Goal: Information Seeking & Learning: Learn about a topic

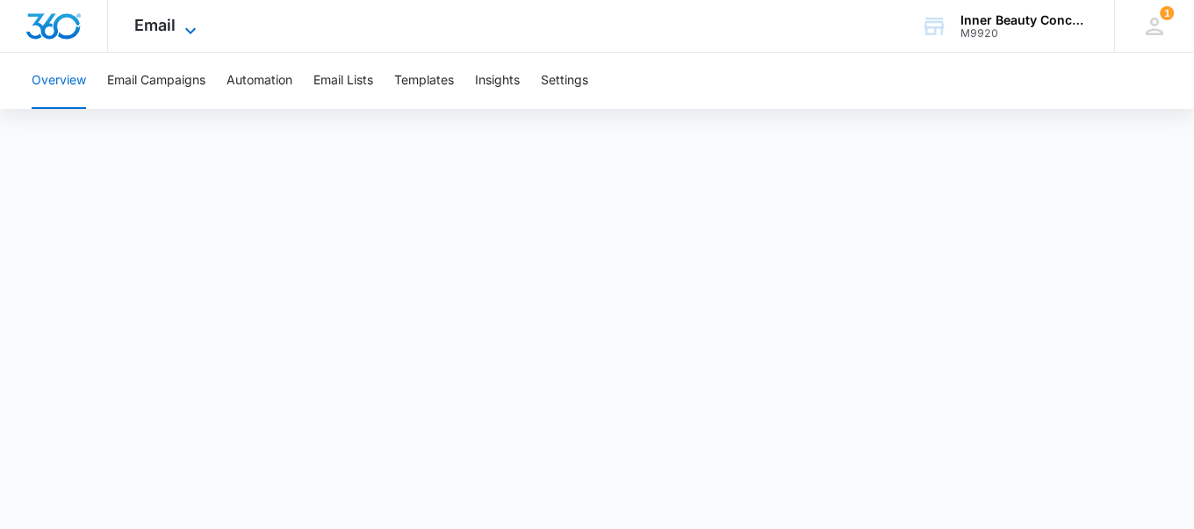
click at [182, 34] on icon at bounding box center [190, 30] width 21 height 21
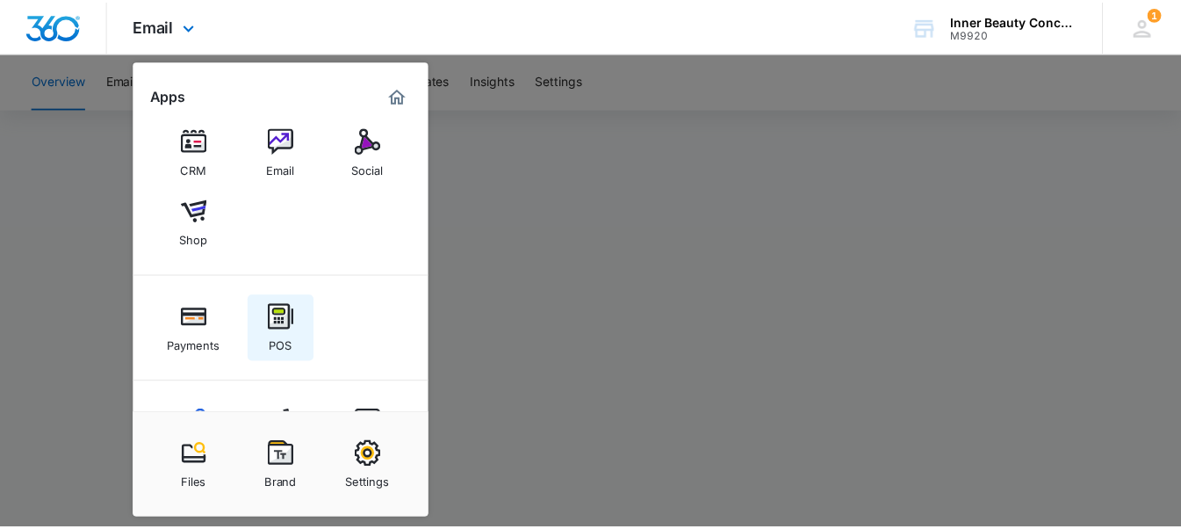
scroll to position [72, 0]
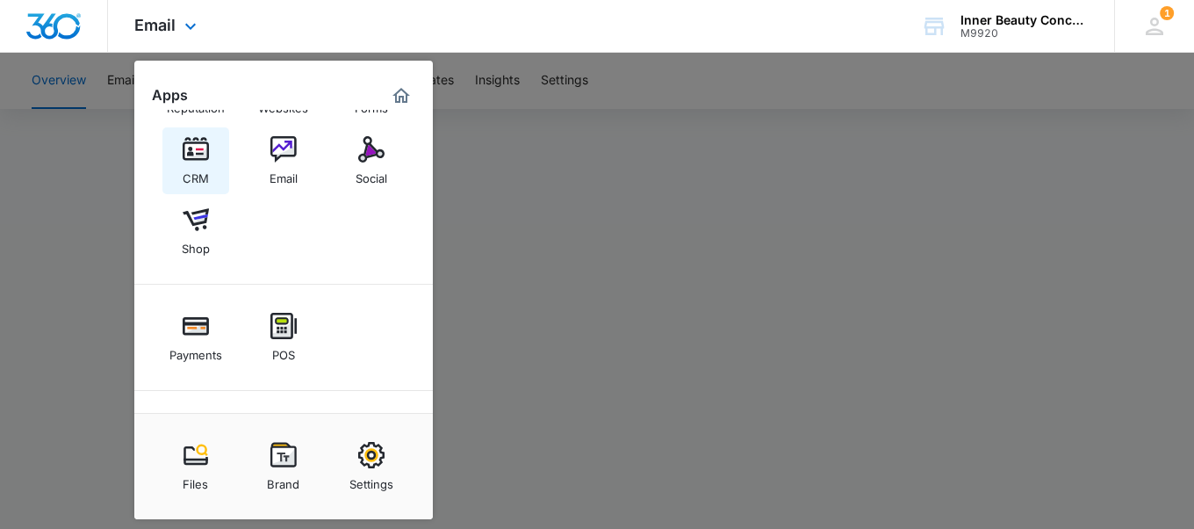
click at [191, 155] on img at bounding box center [196, 149] width 26 height 26
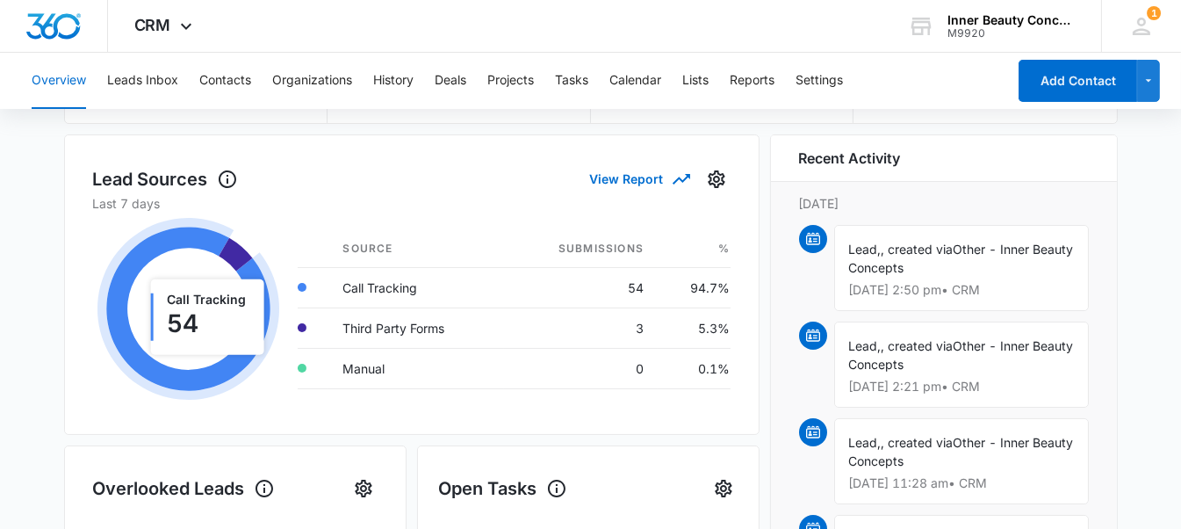
scroll to position [510, 0]
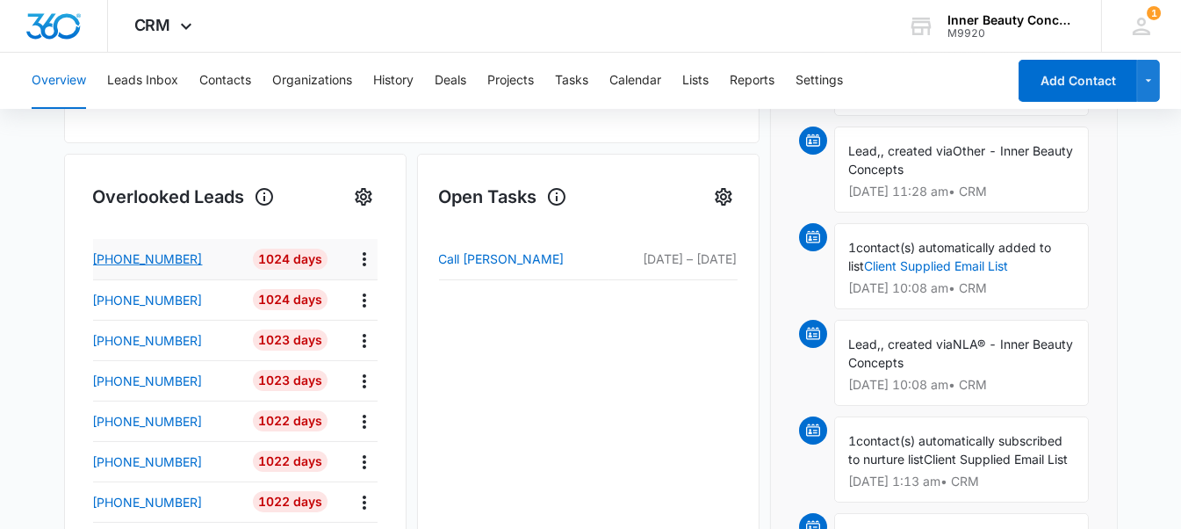
click at [171, 255] on p "[PHONE_NUMBER]" at bounding box center [148, 258] width 110 height 18
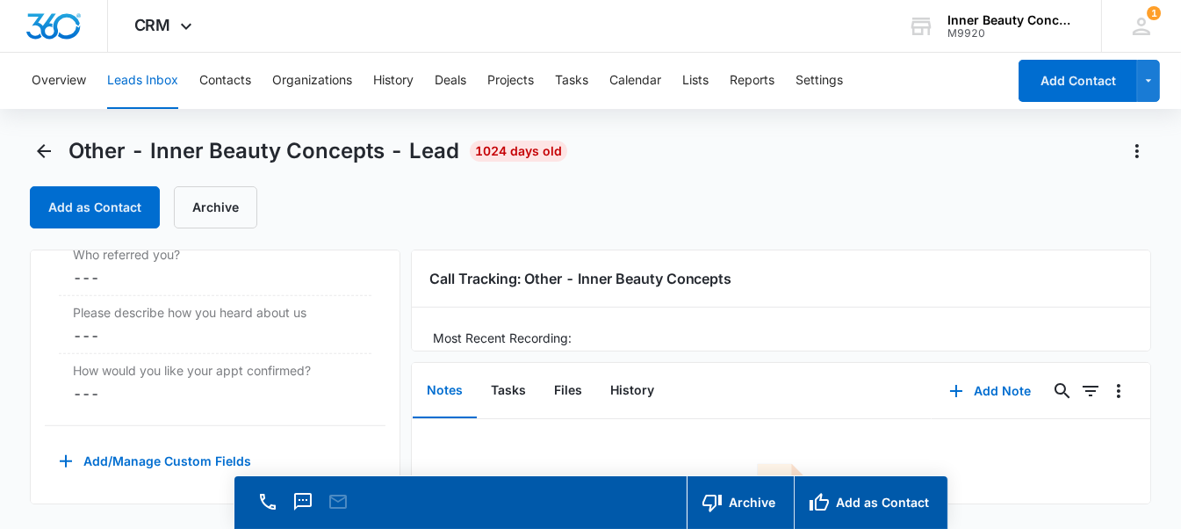
scroll to position [49, 0]
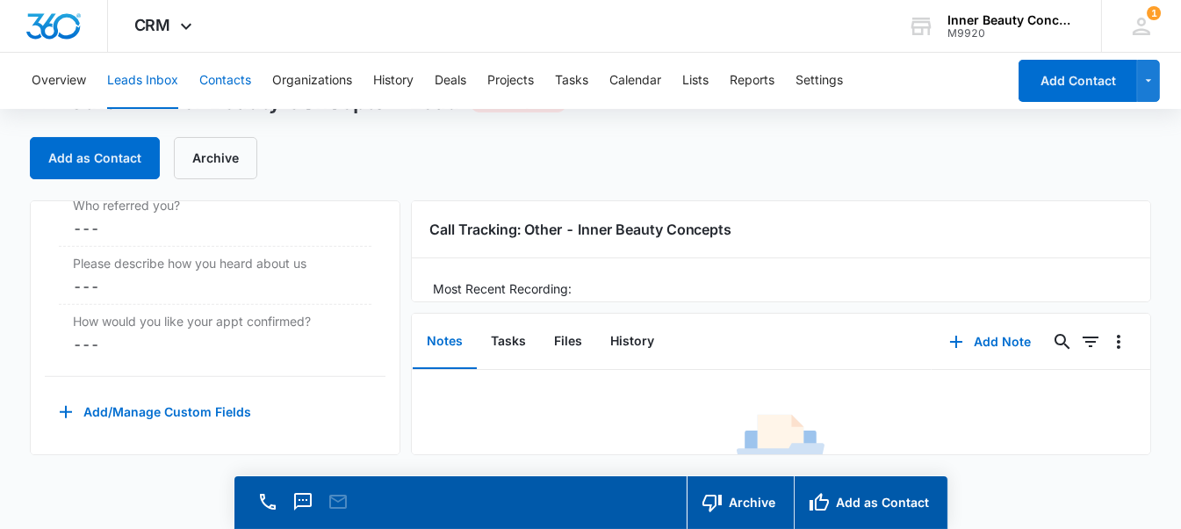
click at [211, 81] on button "Contacts" at bounding box center [225, 81] width 52 height 56
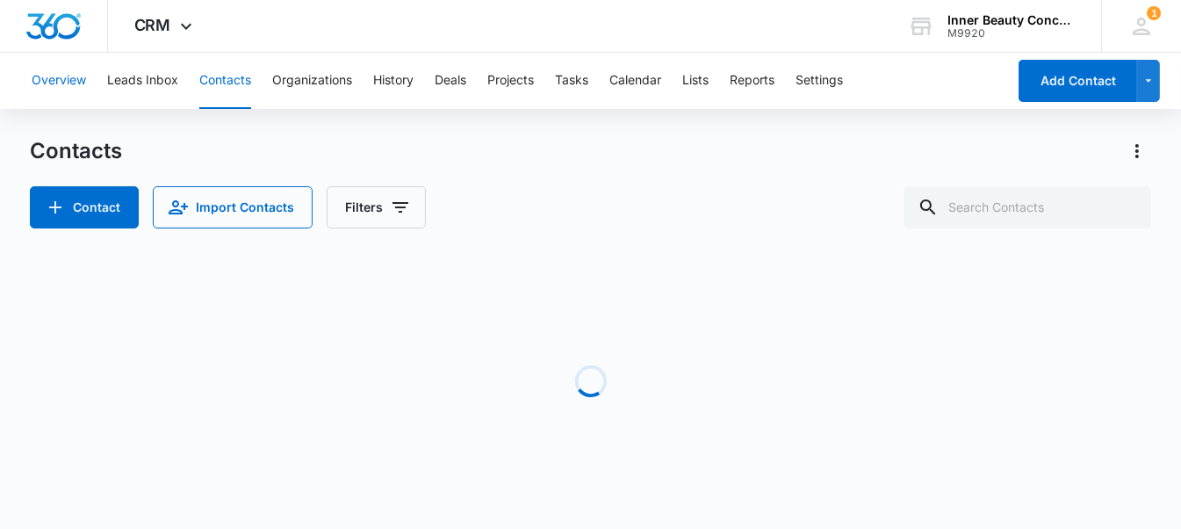
click at [83, 90] on button "Overview" at bounding box center [59, 81] width 54 height 56
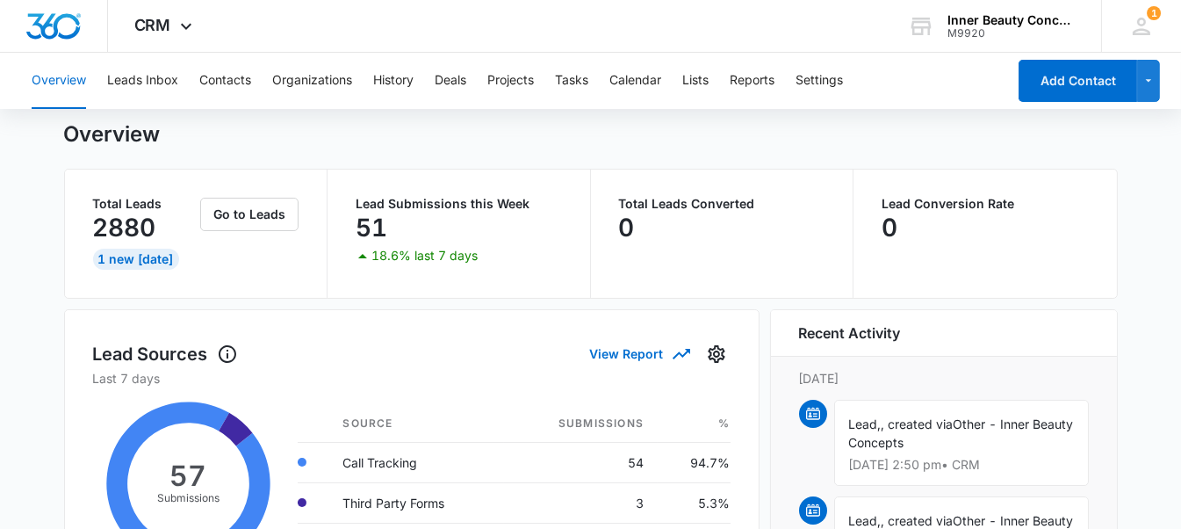
scroll to position [44, 0]
click at [177, 20] on icon at bounding box center [186, 30] width 21 height 21
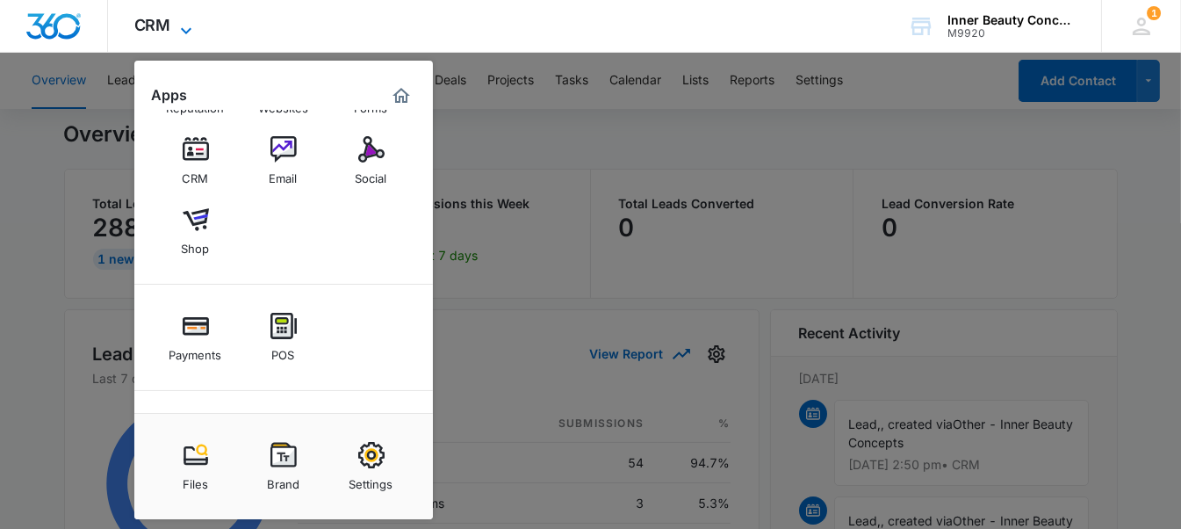
click at [177, 20] on icon at bounding box center [186, 30] width 21 height 21
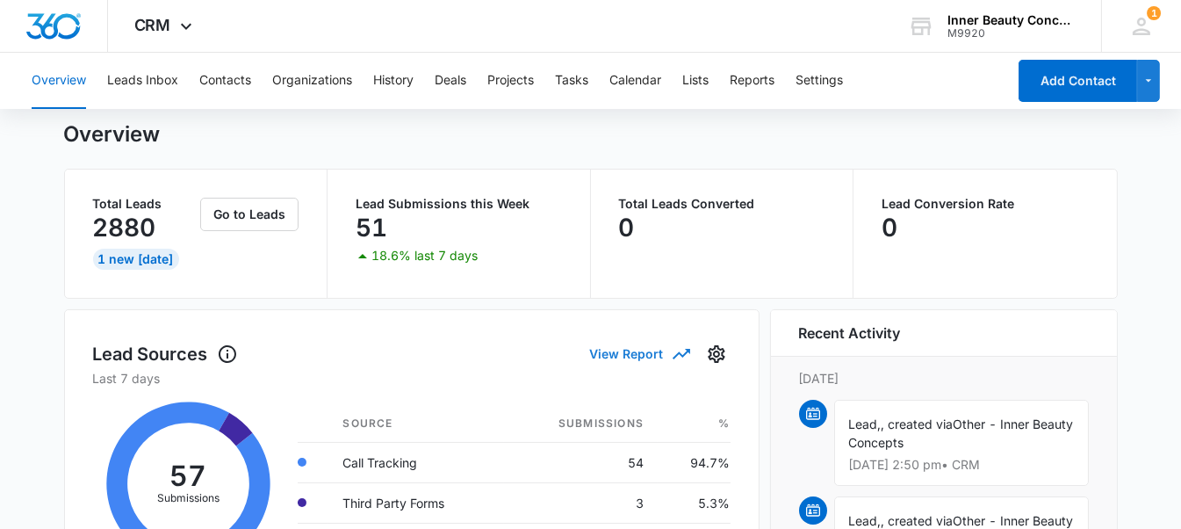
click at [653, 341] on button "View Report" at bounding box center [639, 353] width 98 height 31
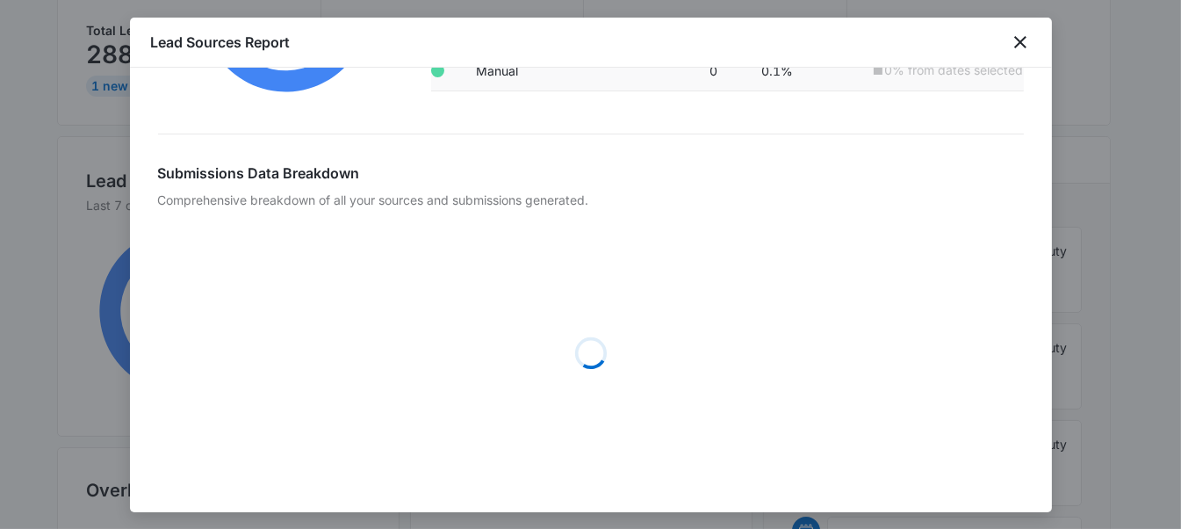
scroll to position [251, 0]
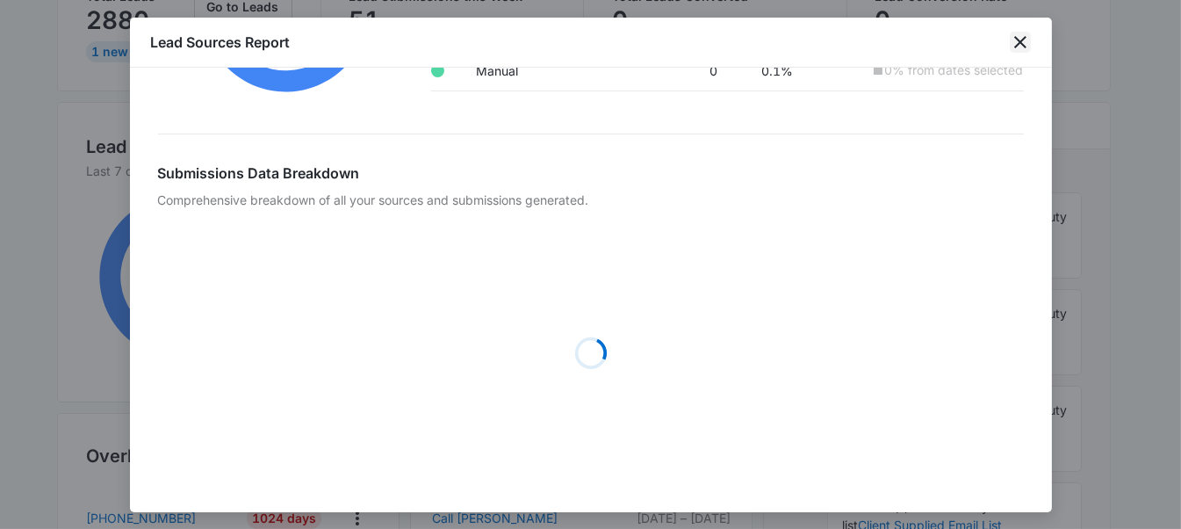
click at [1023, 37] on icon "close" at bounding box center [1020, 42] width 21 height 21
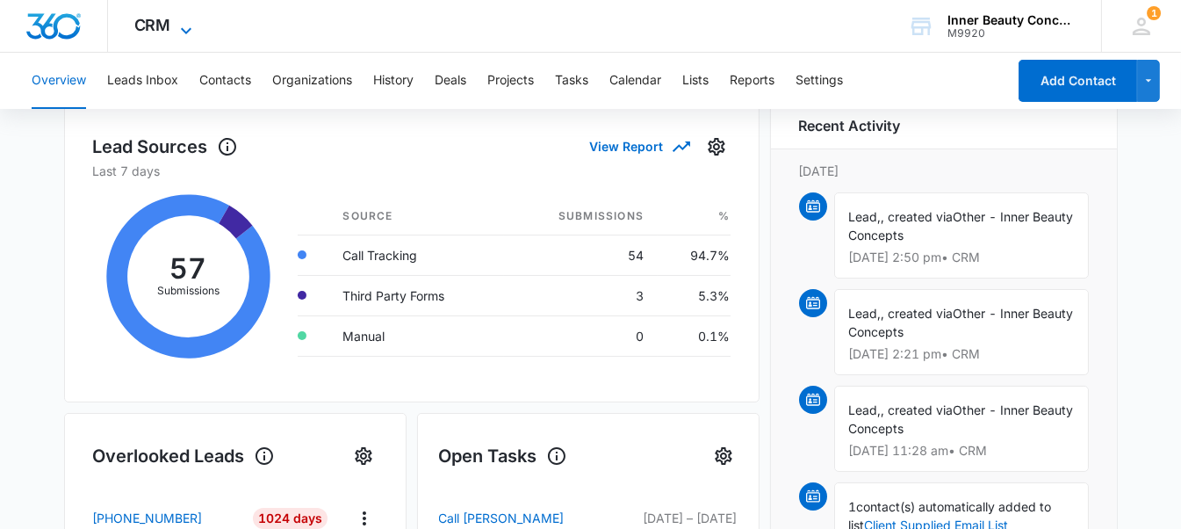
click at [188, 32] on icon at bounding box center [186, 30] width 21 height 21
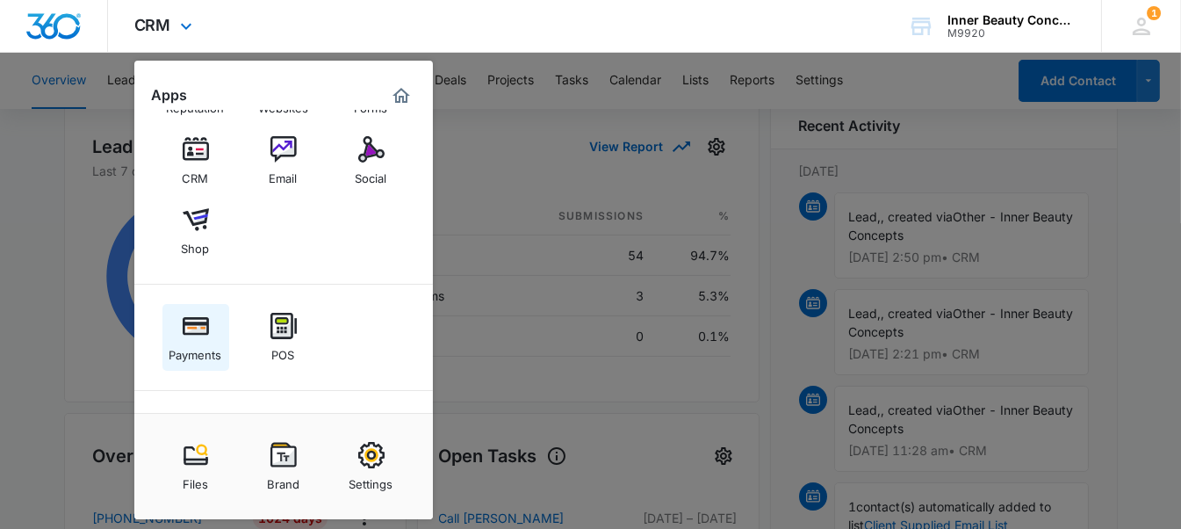
scroll to position [155, 0]
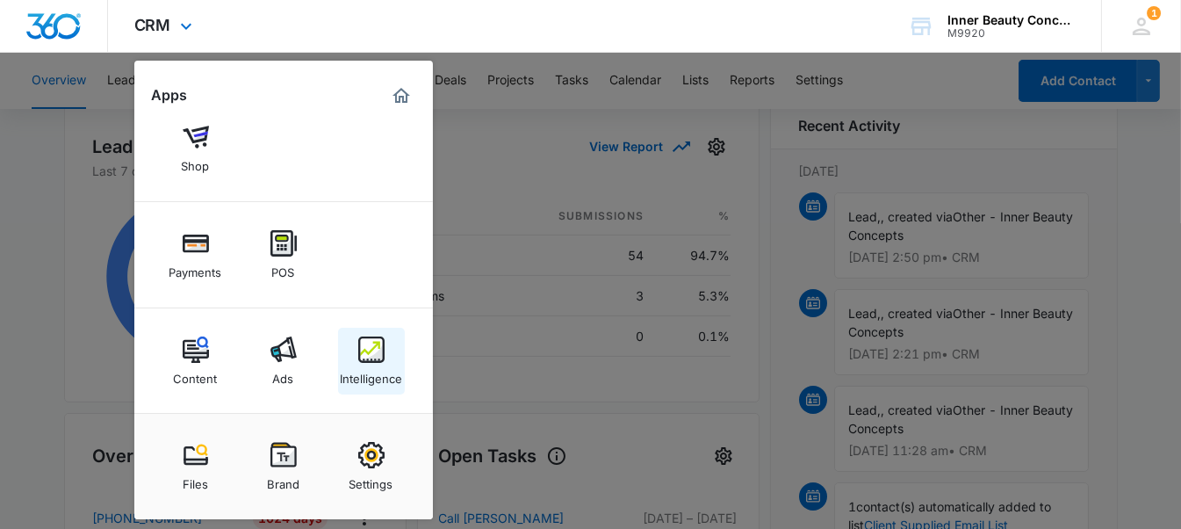
click at [382, 353] on img at bounding box center [371, 349] width 26 height 26
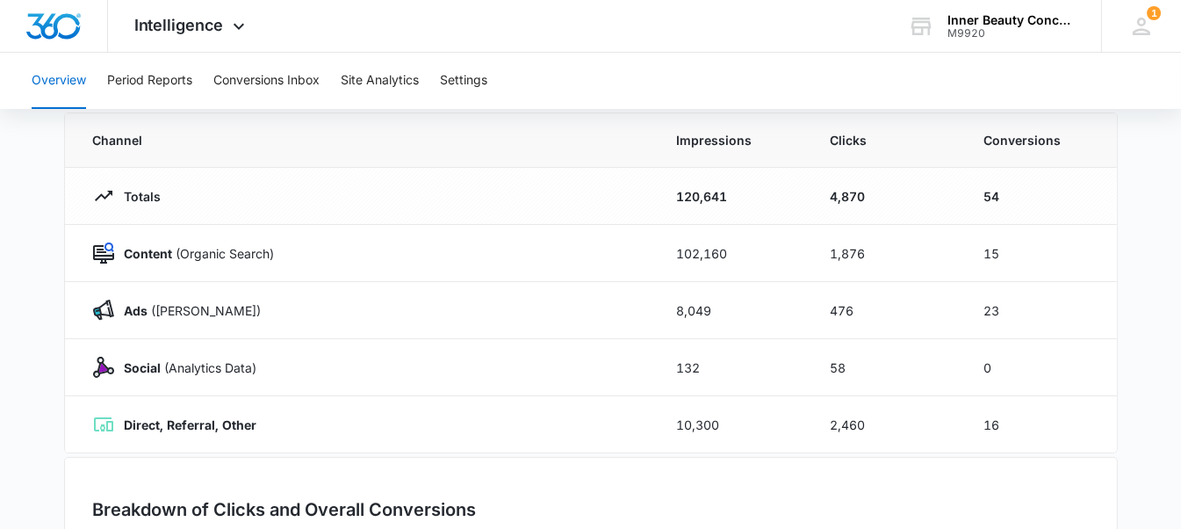
scroll to position [155, 0]
click at [150, 251] on strong "Content" at bounding box center [149, 251] width 48 height 15
click at [223, 422] on strong "Direct, Referral, Other" at bounding box center [191, 422] width 133 height 15
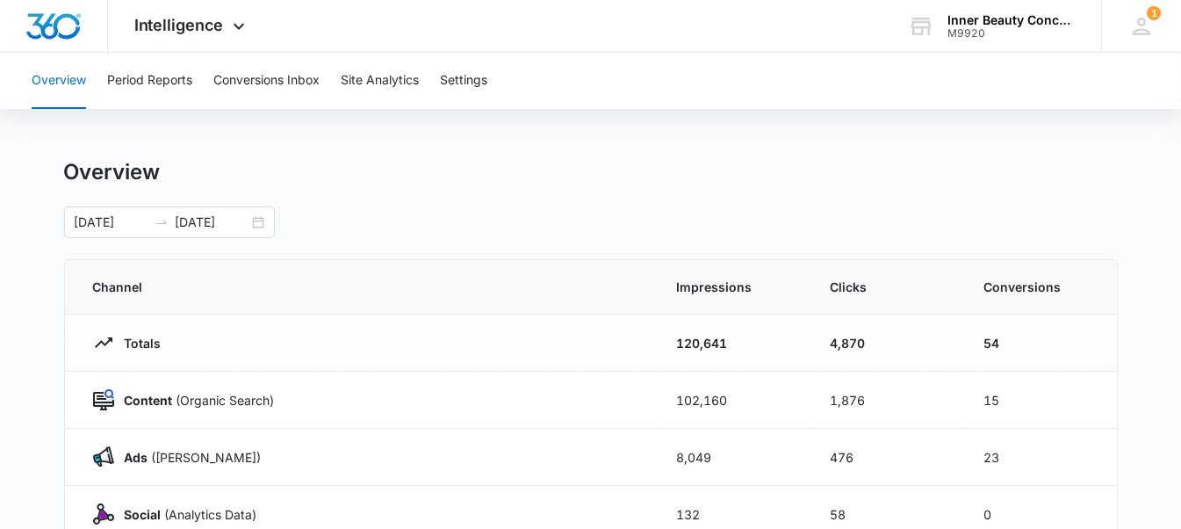
scroll to position [0, 0]
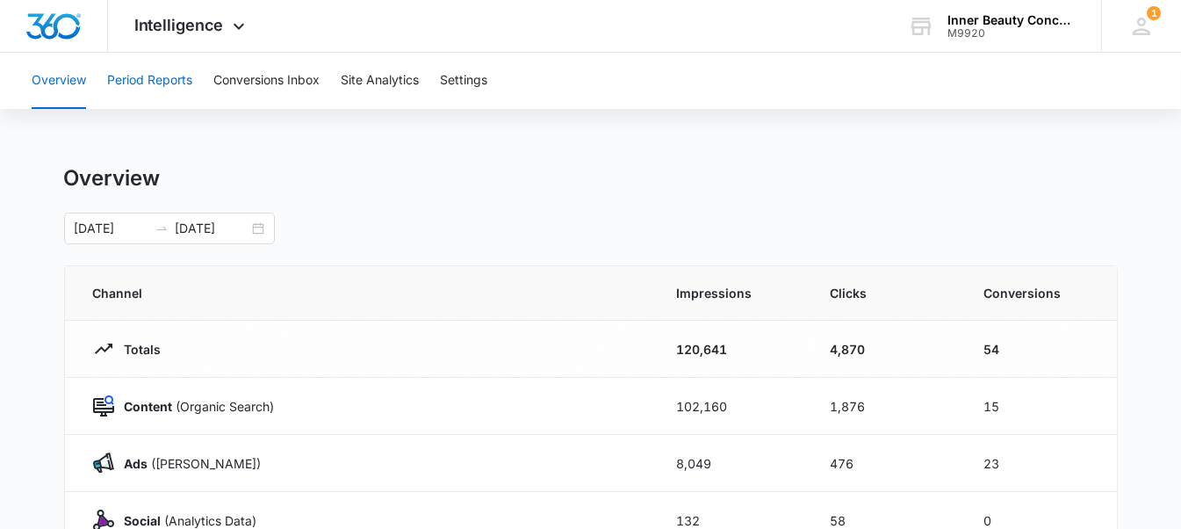
click at [172, 91] on button "Period Reports" at bounding box center [149, 81] width 85 height 56
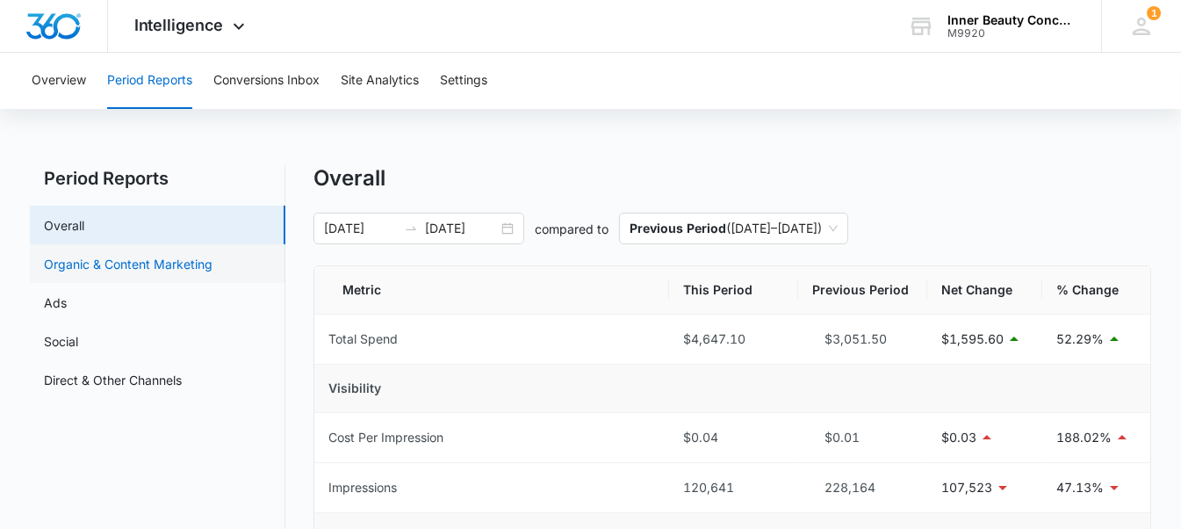
click at [164, 269] on link "Organic & Content Marketing" at bounding box center [128, 264] width 169 height 18
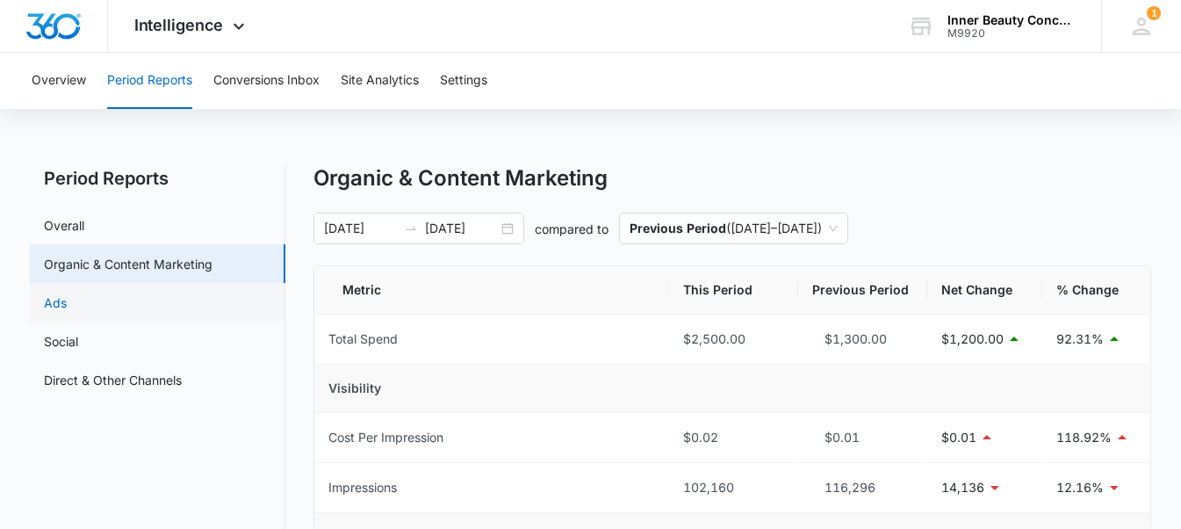
click at [67, 298] on link "Ads" at bounding box center [55, 302] width 23 height 18
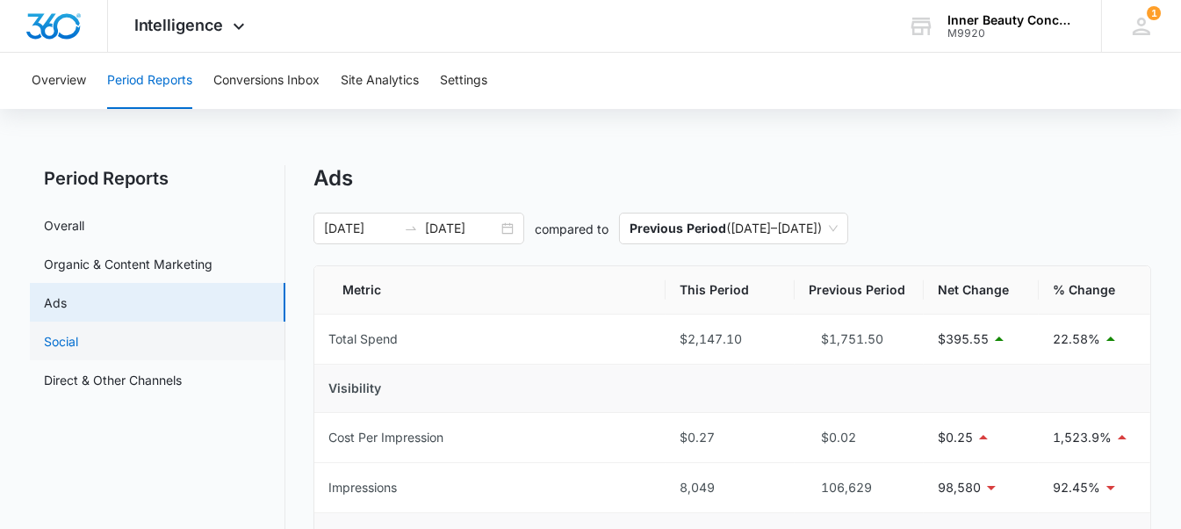
click at [78, 338] on link "Social" at bounding box center [61, 341] width 34 height 18
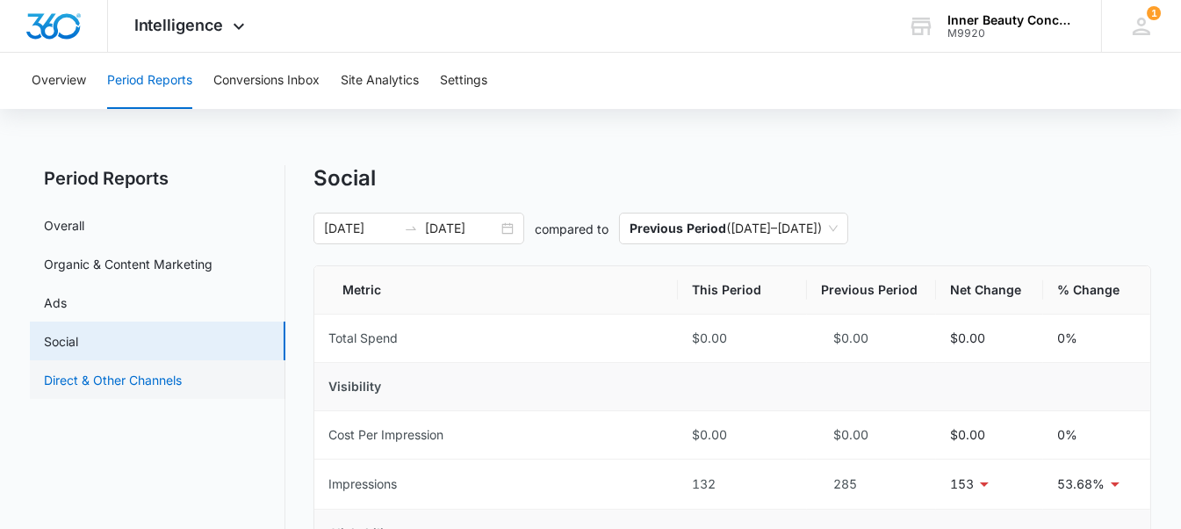
click at [164, 383] on link "Direct & Other Channels" at bounding box center [113, 380] width 138 height 18
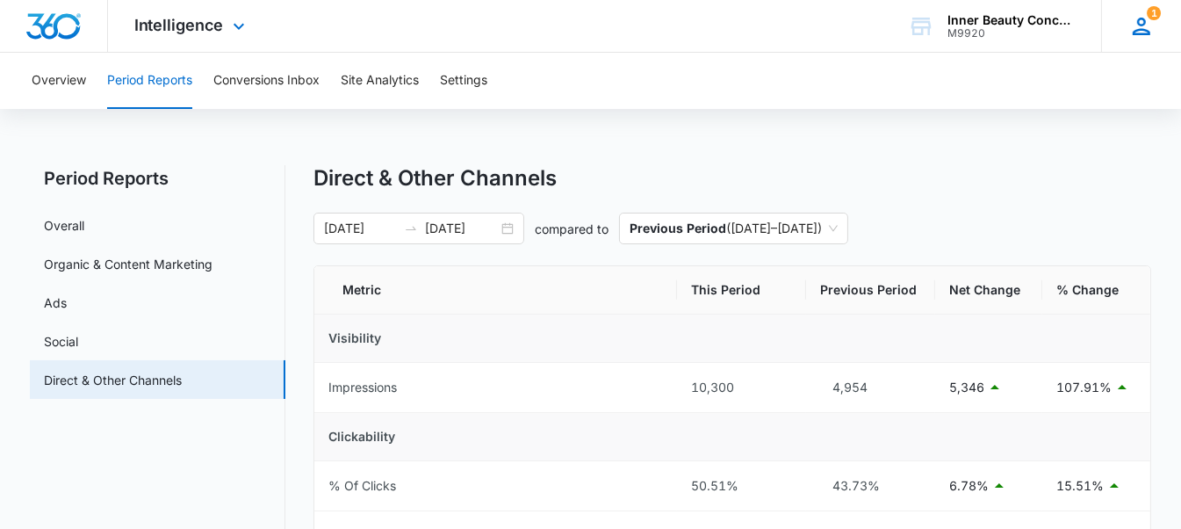
click at [1172, 30] on div "1 [PERSON_NAME] [EMAIL_ADDRESS][DOMAIN_NAME] My Profile 1 Notifications Support…" at bounding box center [1141, 26] width 80 height 52
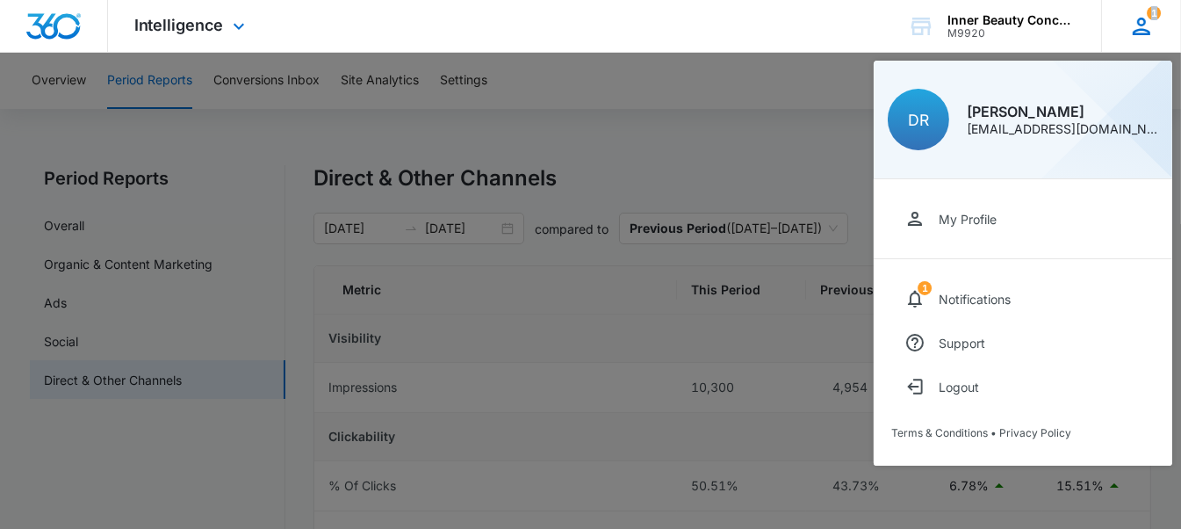
click at [1172, 30] on div "1 [PERSON_NAME] [EMAIL_ADDRESS][DOMAIN_NAME] My Profile 1 Notifications Support…" at bounding box center [1141, 26] width 80 height 52
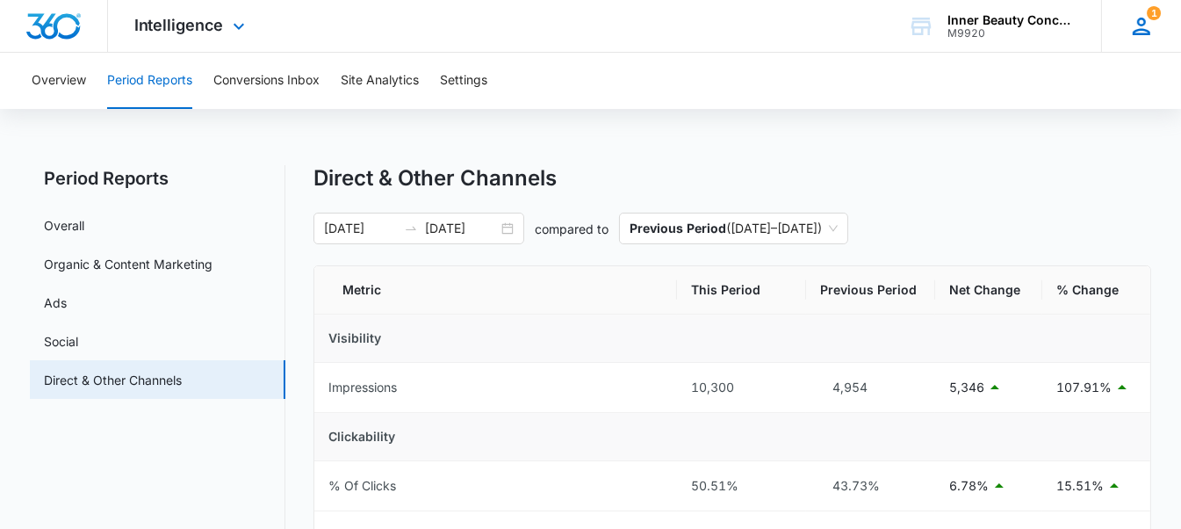
click at [1172, 30] on div "1 [PERSON_NAME] [EMAIL_ADDRESS][DOMAIN_NAME] My Profile 1 Notifications Support…" at bounding box center [1141, 26] width 80 height 52
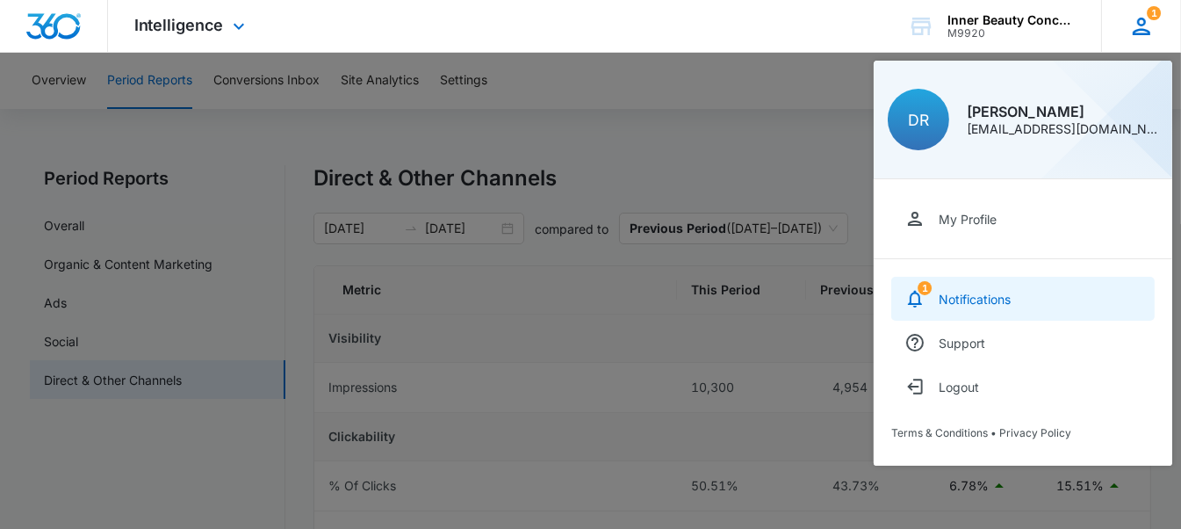
click at [932, 300] on link "1 Notifications" at bounding box center [1022, 299] width 263 height 44
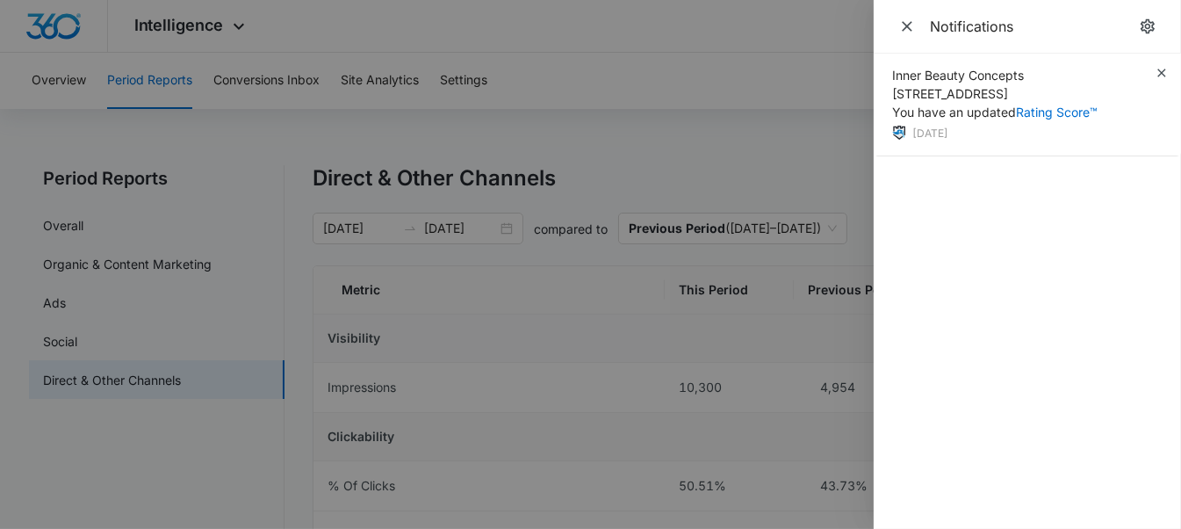
click at [802, 155] on div at bounding box center [590, 264] width 1181 height 529
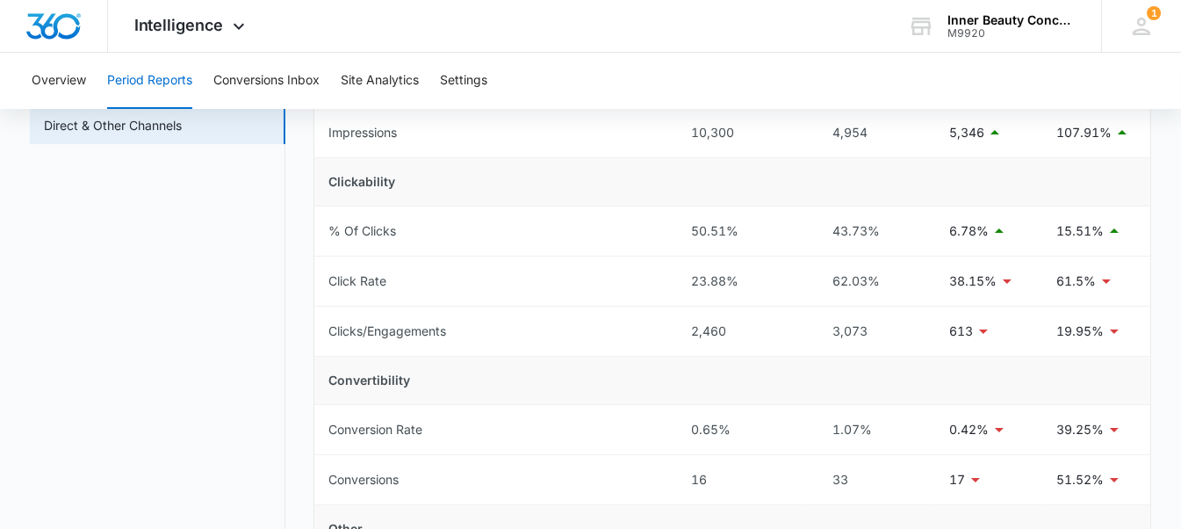
scroll to position [317, 0]
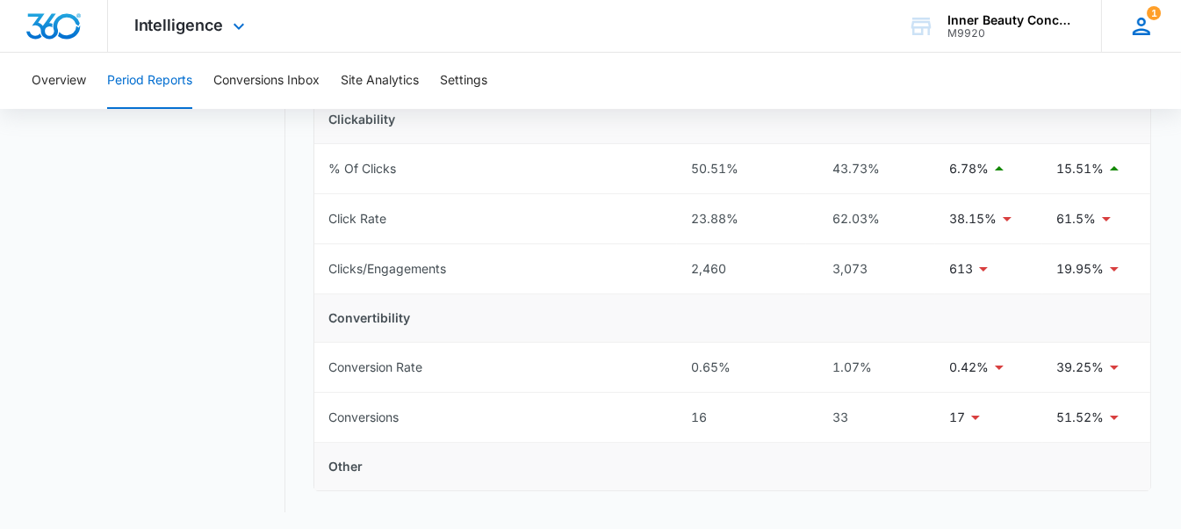
click at [1136, 36] on icon at bounding box center [1142, 26] width 26 height 26
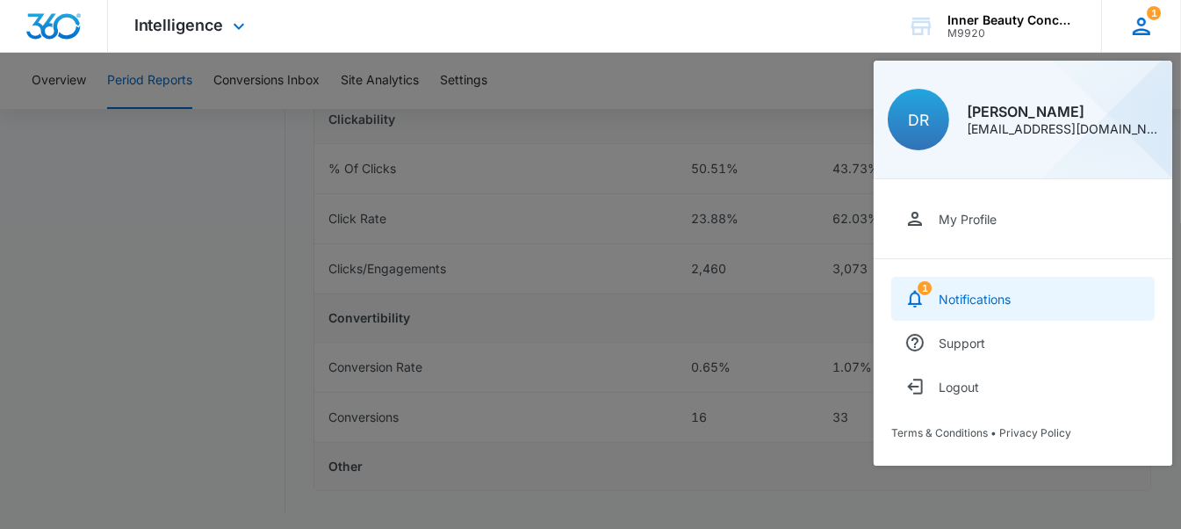
click at [998, 305] on div "Notifications" at bounding box center [975, 299] width 72 height 15
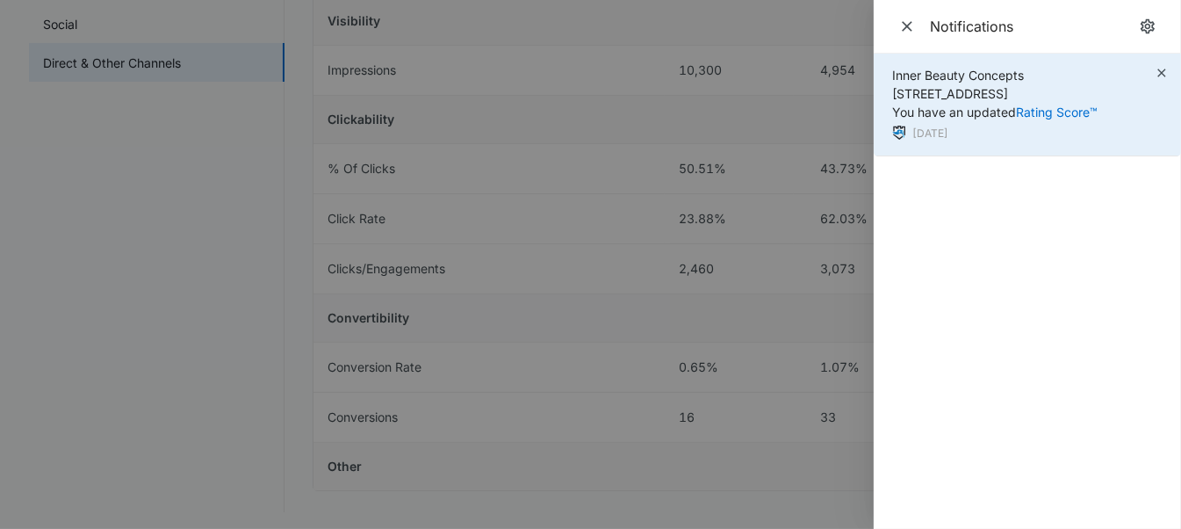
click at [1011, 117] on span "Inner Beauty Concepts [STREET_ADDRESS] You have an updated Rating Score™" at bounding box center [995, 94] width 206 height 52
click at [1035, 114] on link "Rating Score™" at bounding box center [1057, 112] width 82 height 15
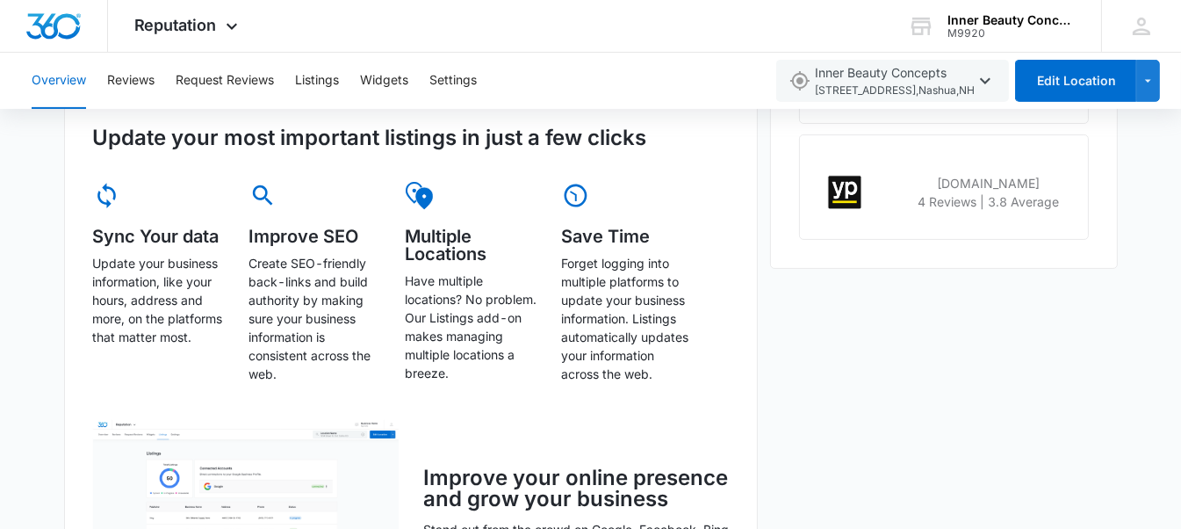
scroll to position [828, 0]
click at [191, 16] on span "Reputation" at bounding box center [175, 25] width 83 height 18
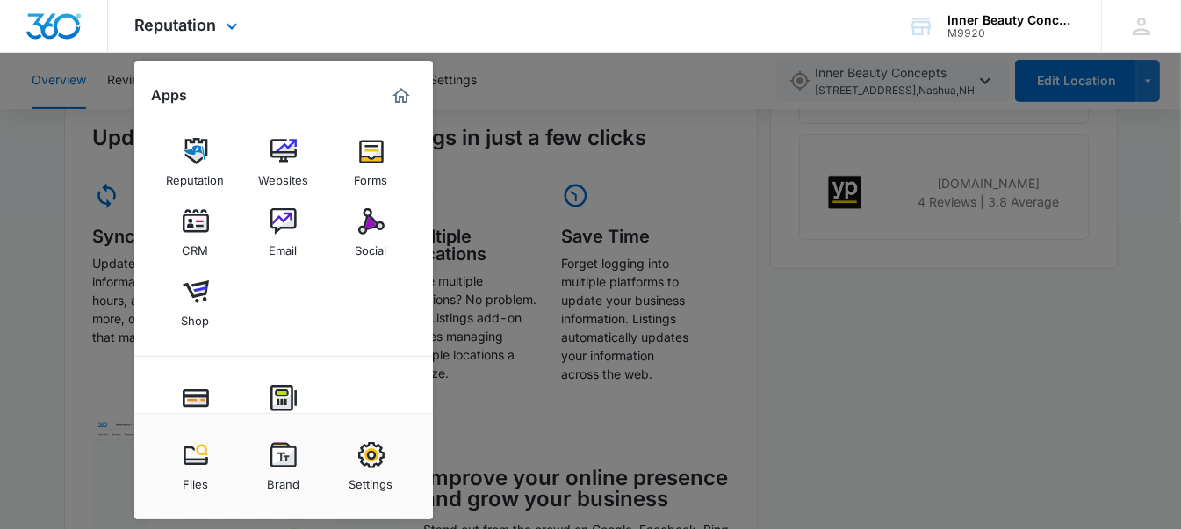
scroll to position [155, 0]
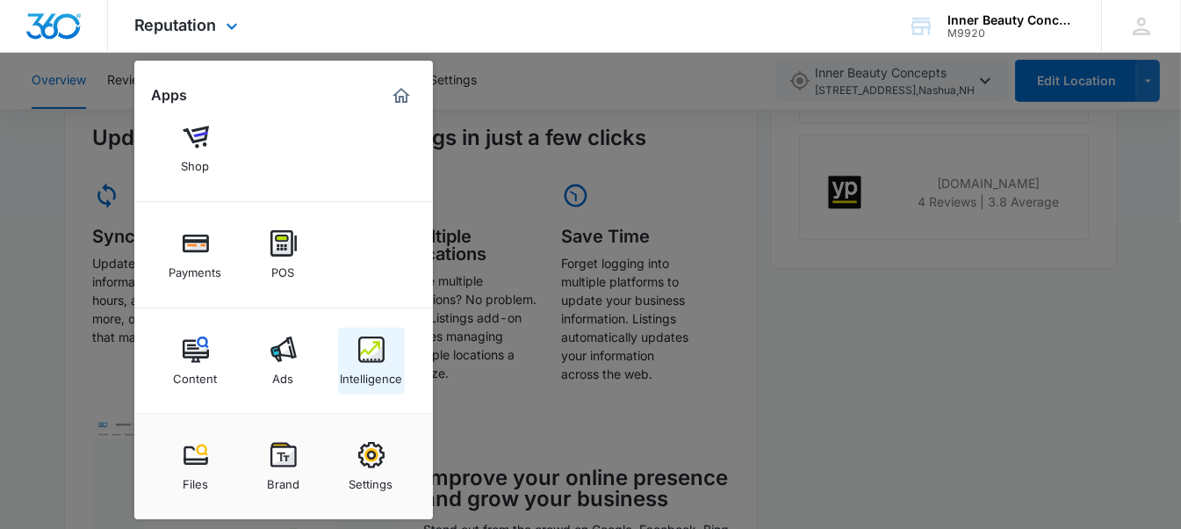
click at [357, 359] on link "Intelligence" at bounding box center [371, 361] width 67 height 67
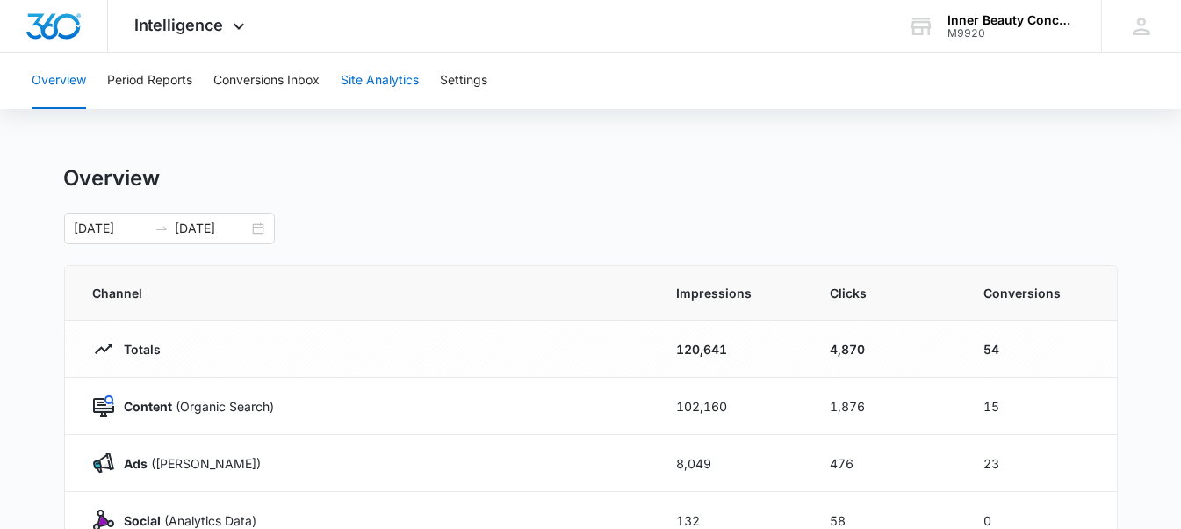
click at [383, 81] on button "Site Analytics" at bounding box center [380, 81] width 78 height 56
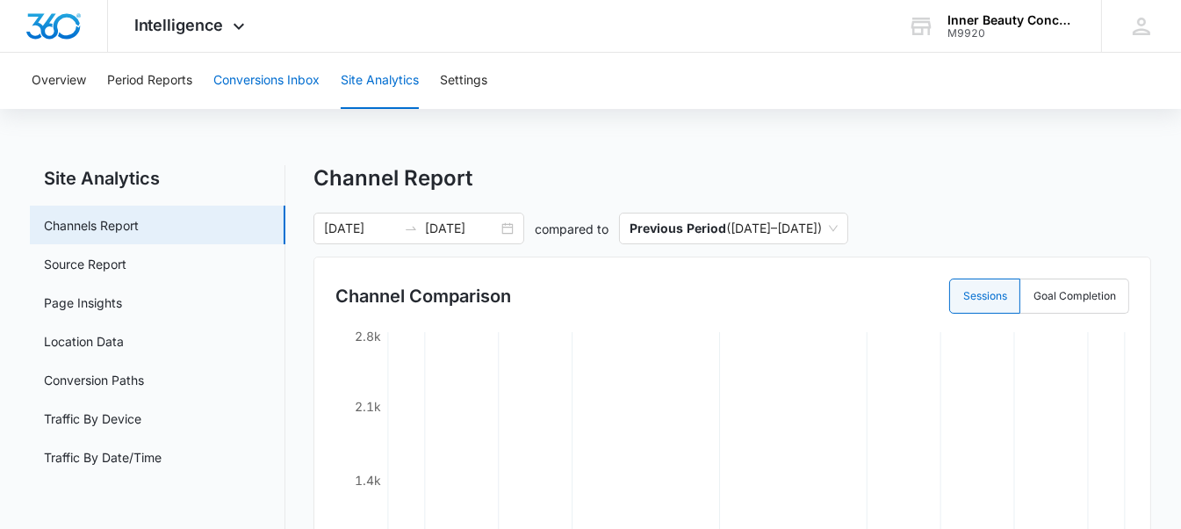
click at [286, 86] on button "Conversions Inbox" at bounding box center [266, 81] width 106 height 56
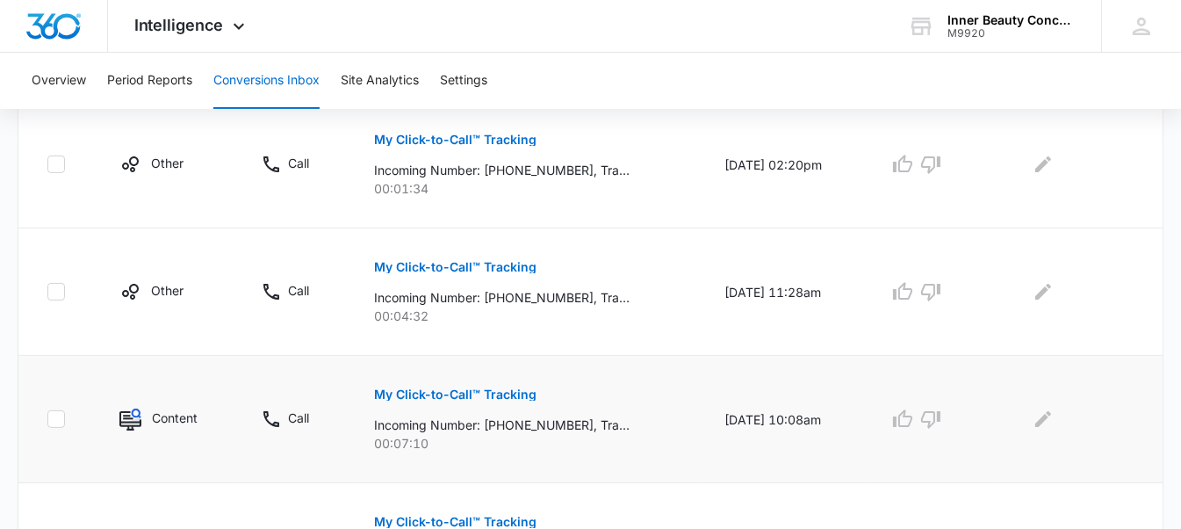
scroll to position [579, 0]
click at [139, 415] on div "Content" at bounding box center [168, 420] width 99 height 22
click at [364, 404] on td "My Click-to-Call™ Tracking Incoming Number: +19783600304, Tracking Number: +183…" at bounding box center [528, 420] width 350 height 127
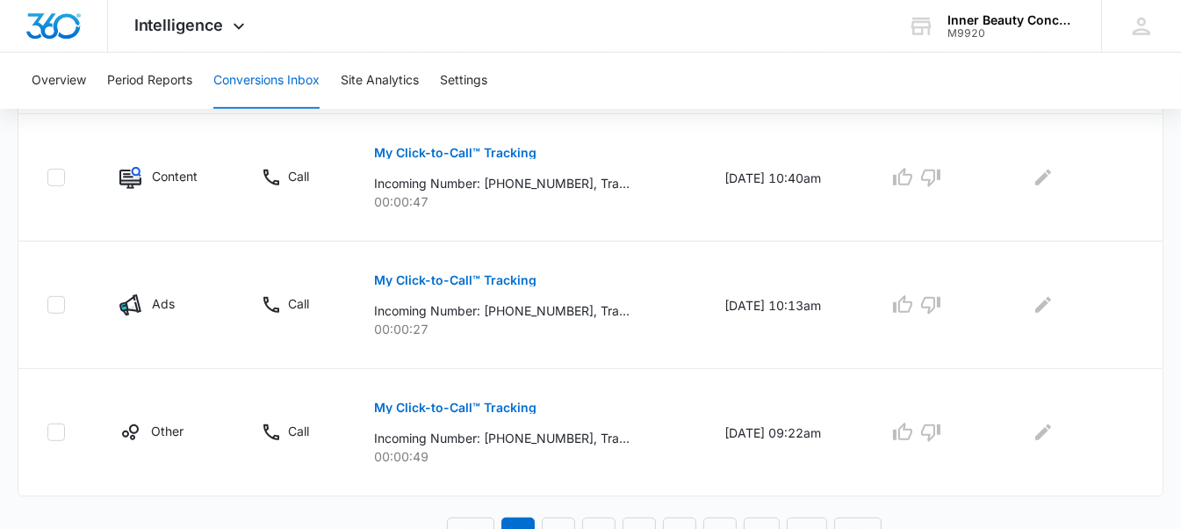
scroll to position [1348, 0]
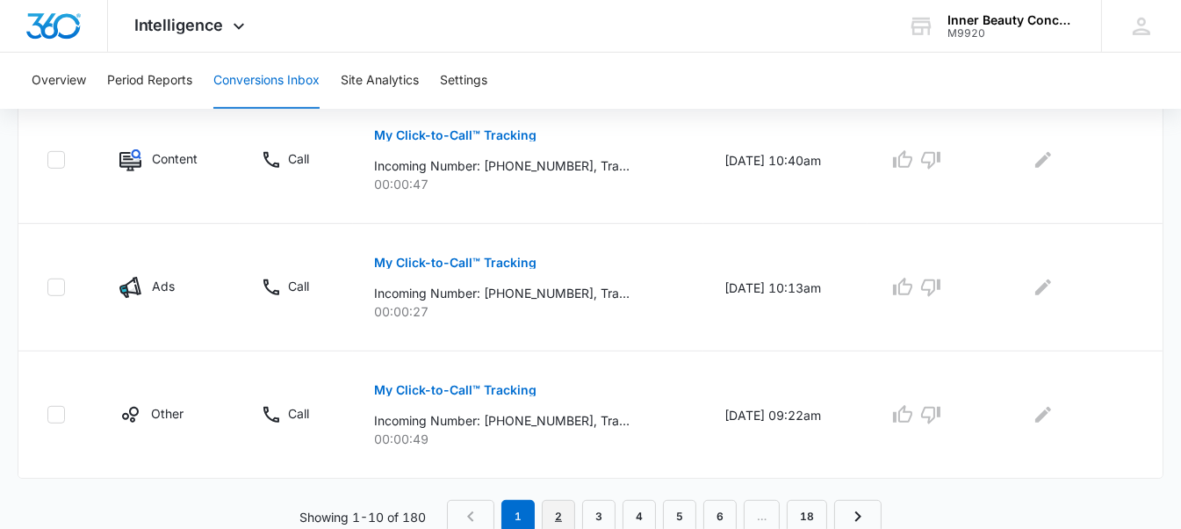
click at [564, 501] on link "2" at bounding box center [558, 516] width 33 height 33
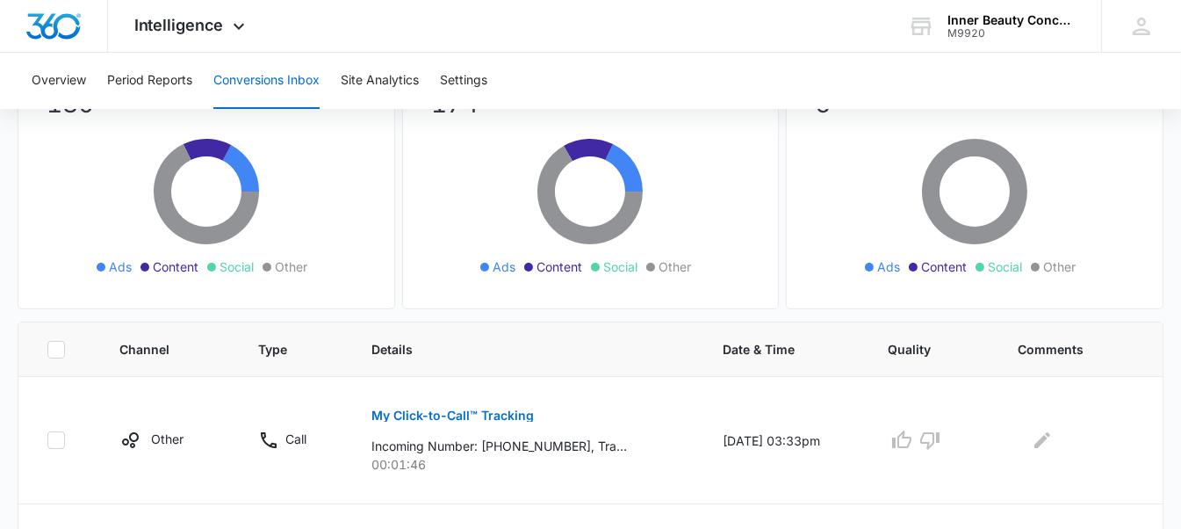
scroll to position [0, 0]
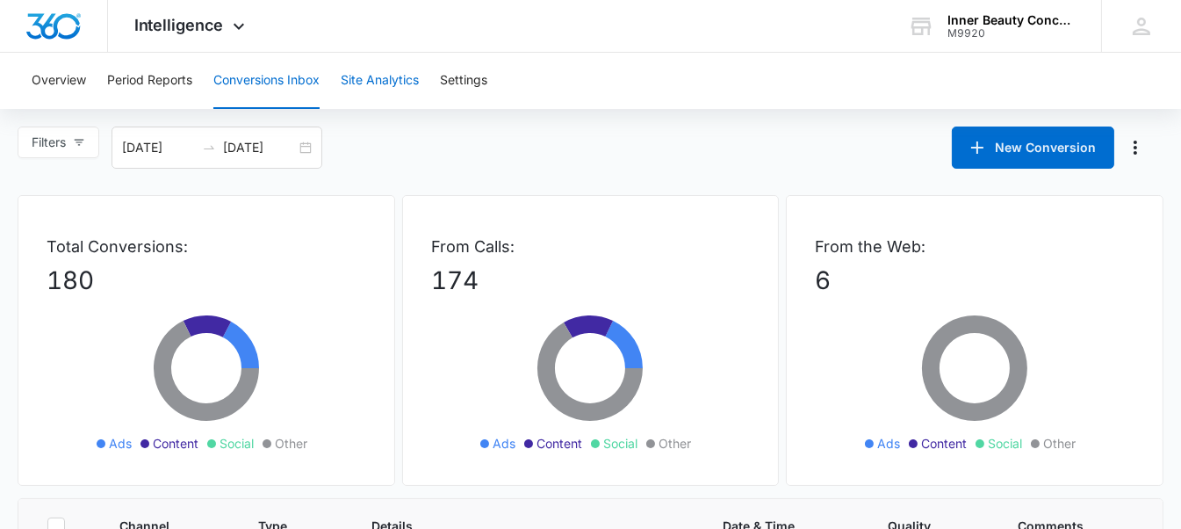
click at [376, 86] on button "Site Analytics" at bounding box center [380, 81] width 78 height 56
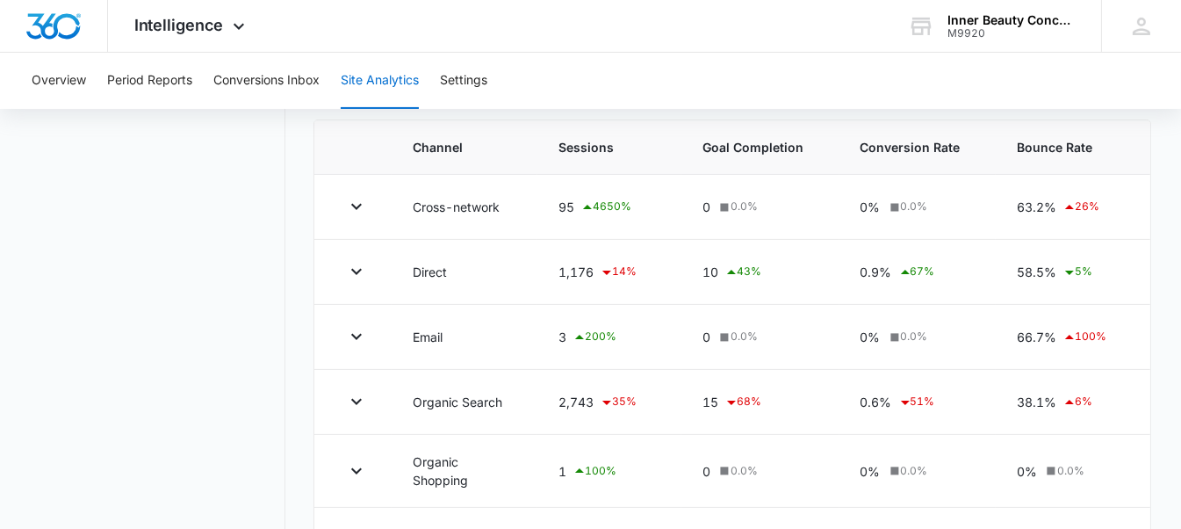
scroll to position [594, 0]
click at [358, 287] on td at bounding box center [352, 272] width 77 height 65
click at [355, 264] on icon "button" at bounding box center [356, 271] width 21 height 21
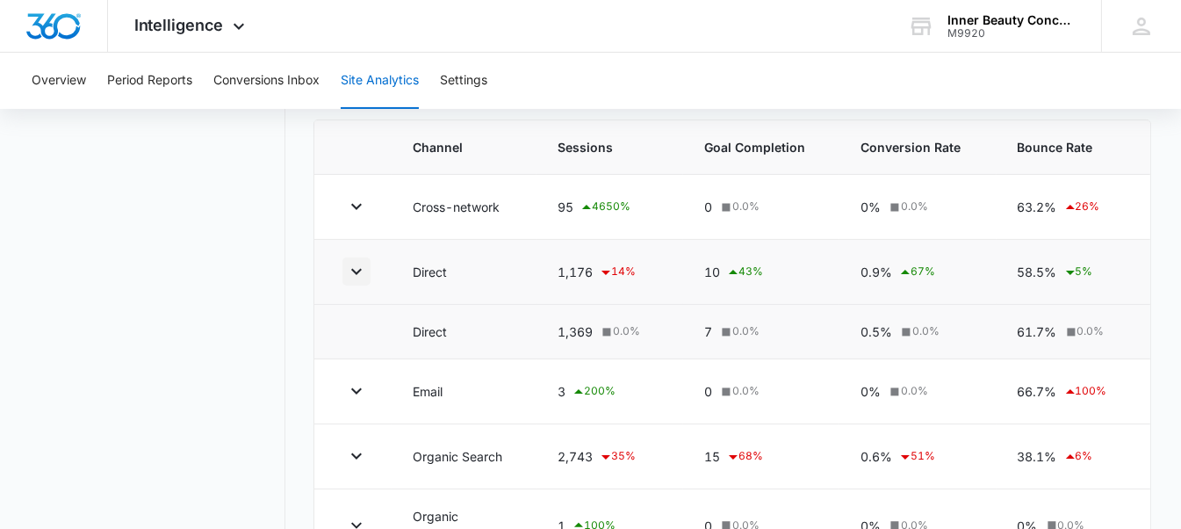
click at [355, 264] on icon "button" at bounding box center [356, 271] width 21 height 21
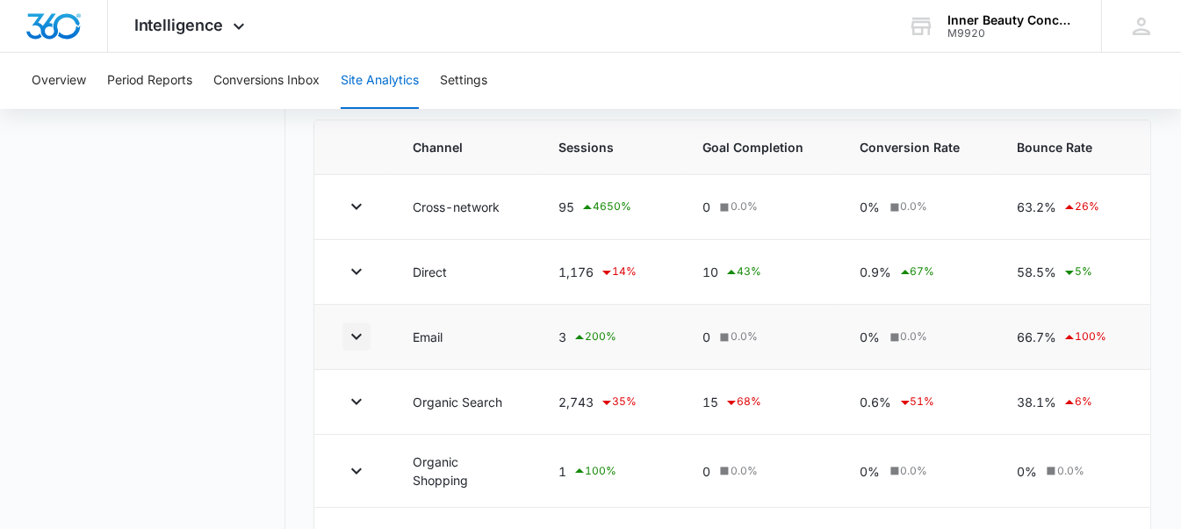
click at [359, 339] on icon "button" at bounding box center [356, 336] width 21 height 21
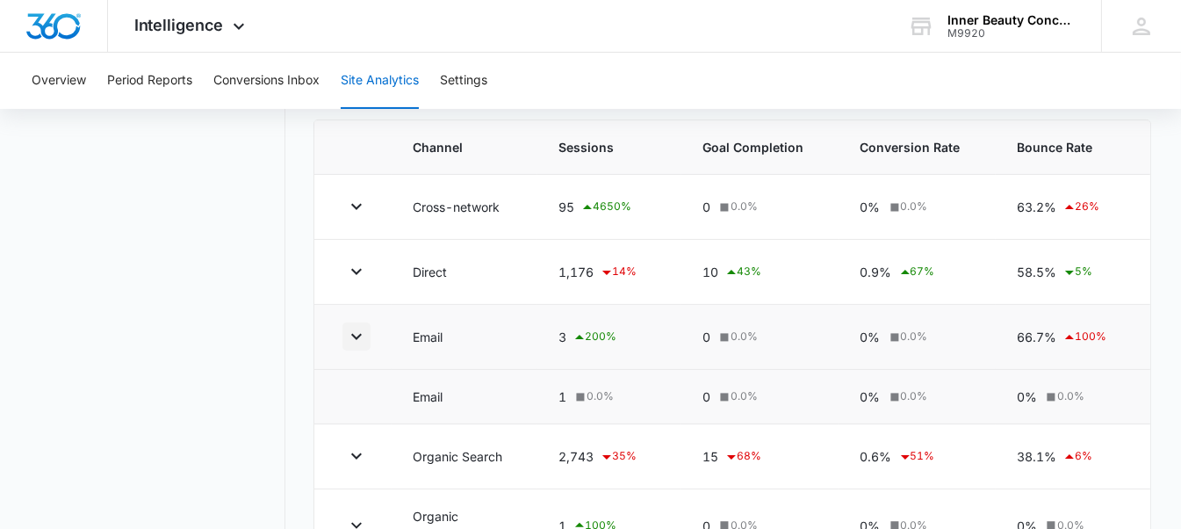
click at [359, 339] on icon "button" at bounding box center [356, 336] width 21 height 21
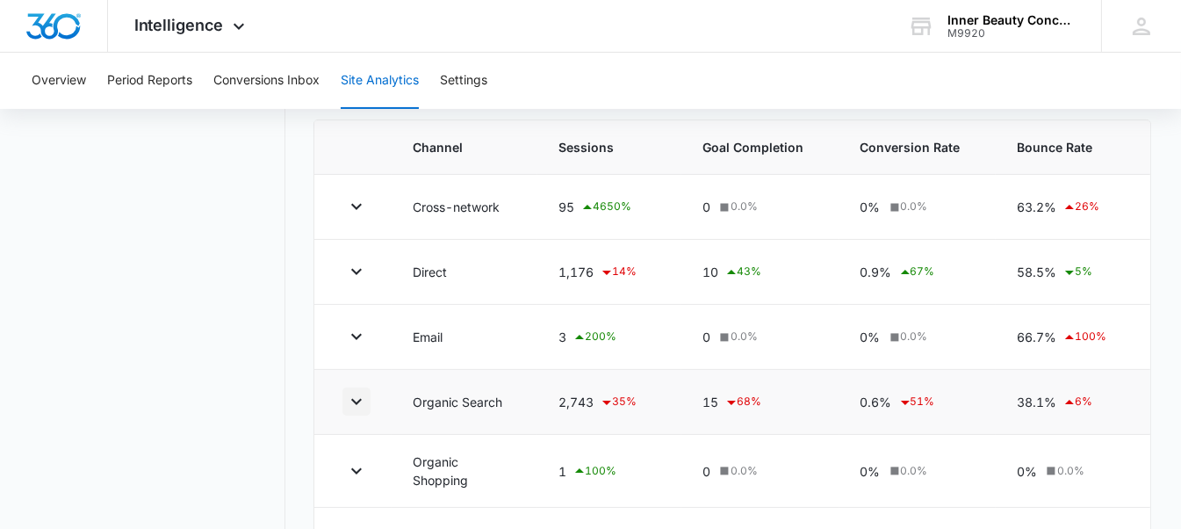
click at [359, 413] on button "button" at bounding box center [357, 401] width 28 height 28
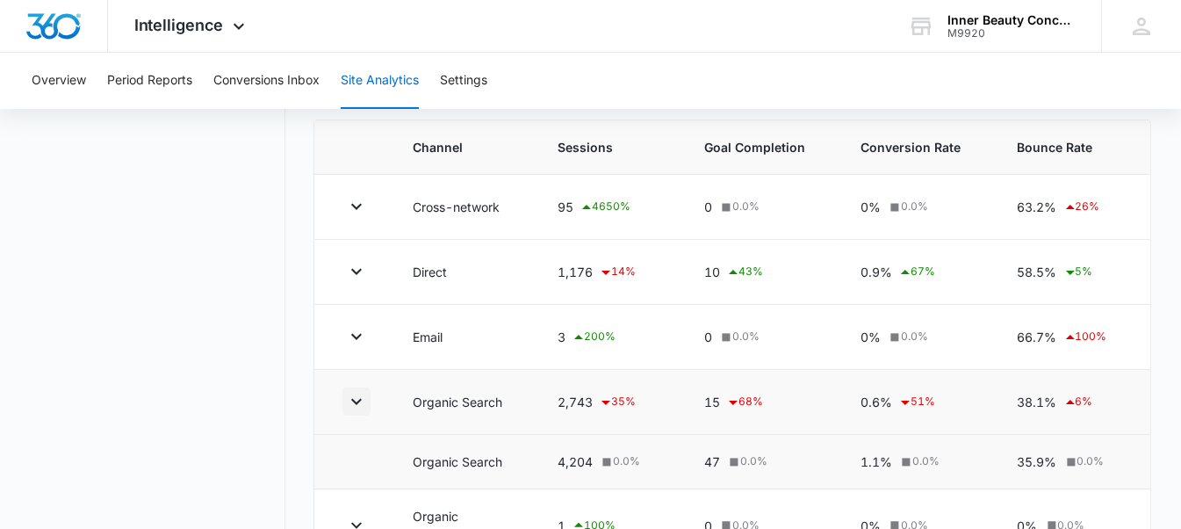
scroll to position [773, 0]
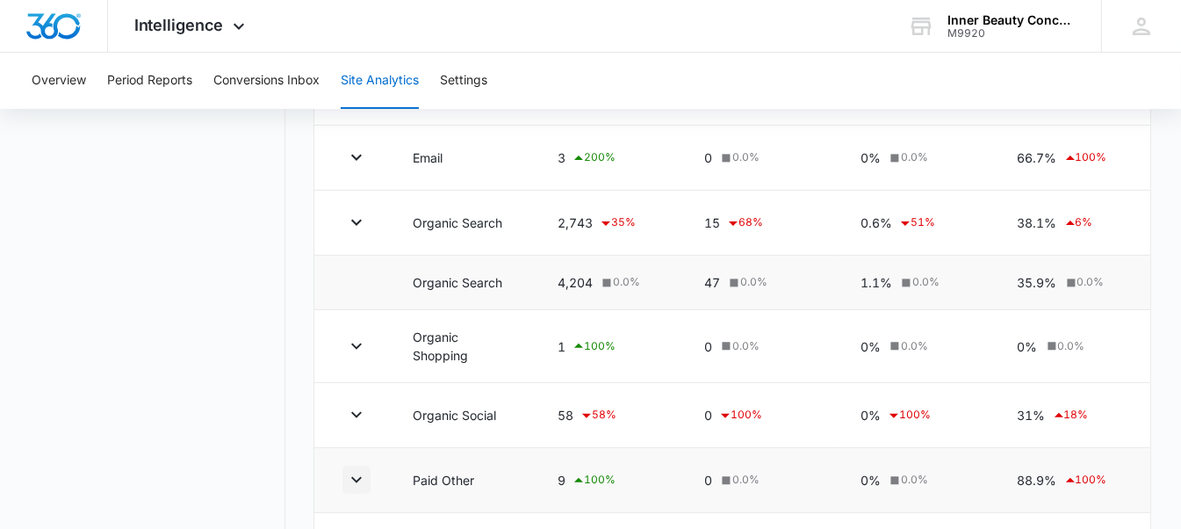
click at [359, 469] on icon "button" at bounding box center [356, 479] width 21 height 21
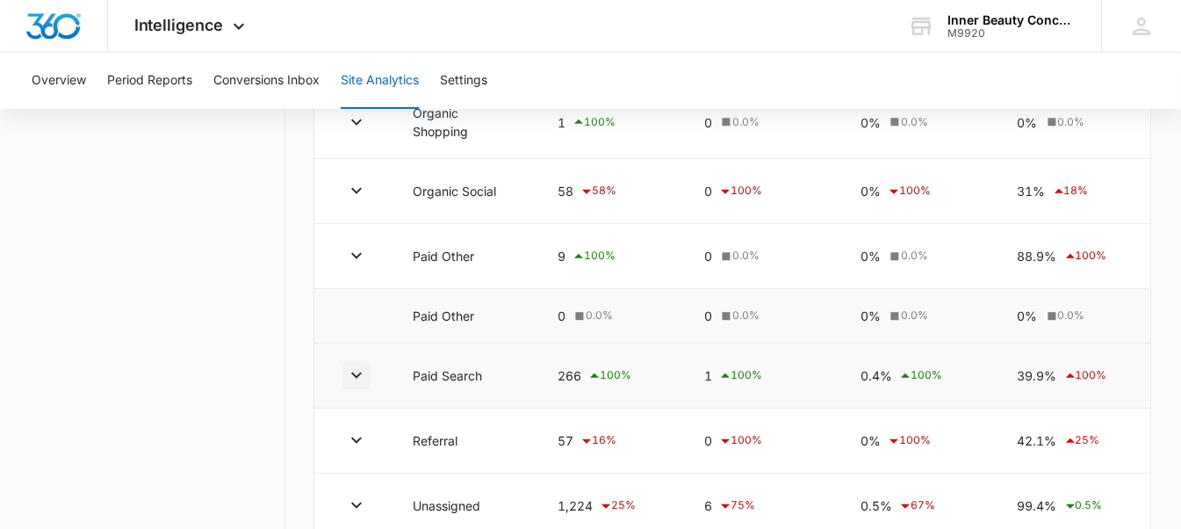
click at [364, 381] on button "button" at bounding box center [357, 375] width 28 height 28
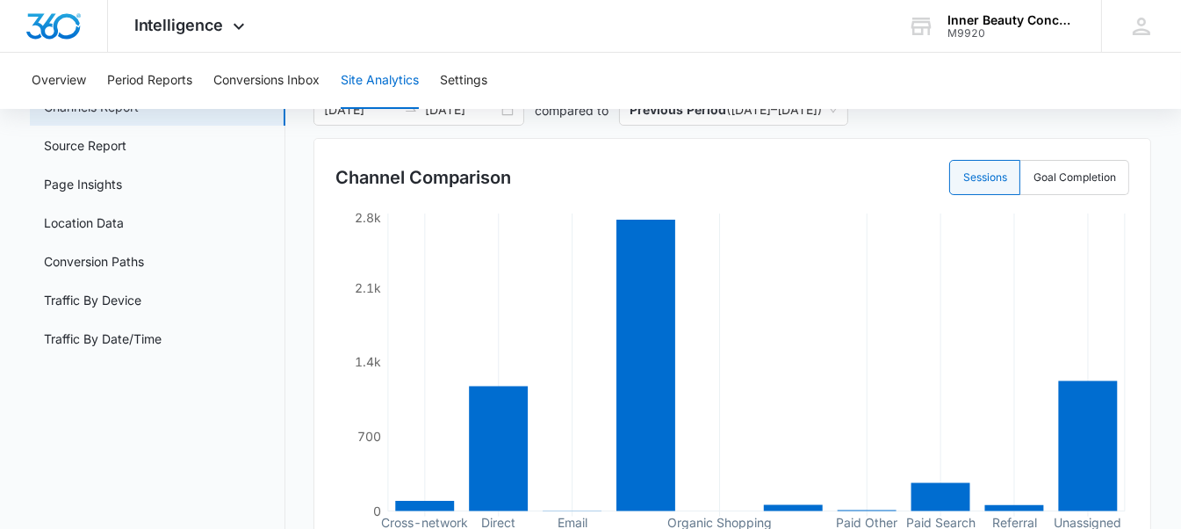
scroll to position [0, 0]
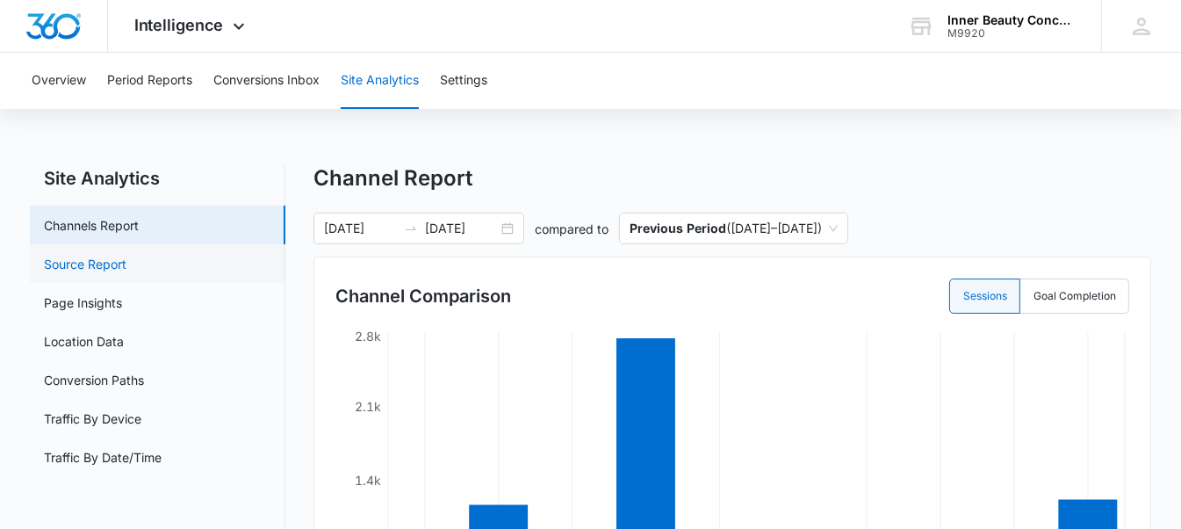
click at [126, 266] on link "Source Report" at bounding box center [85, 264] width 83 height 18
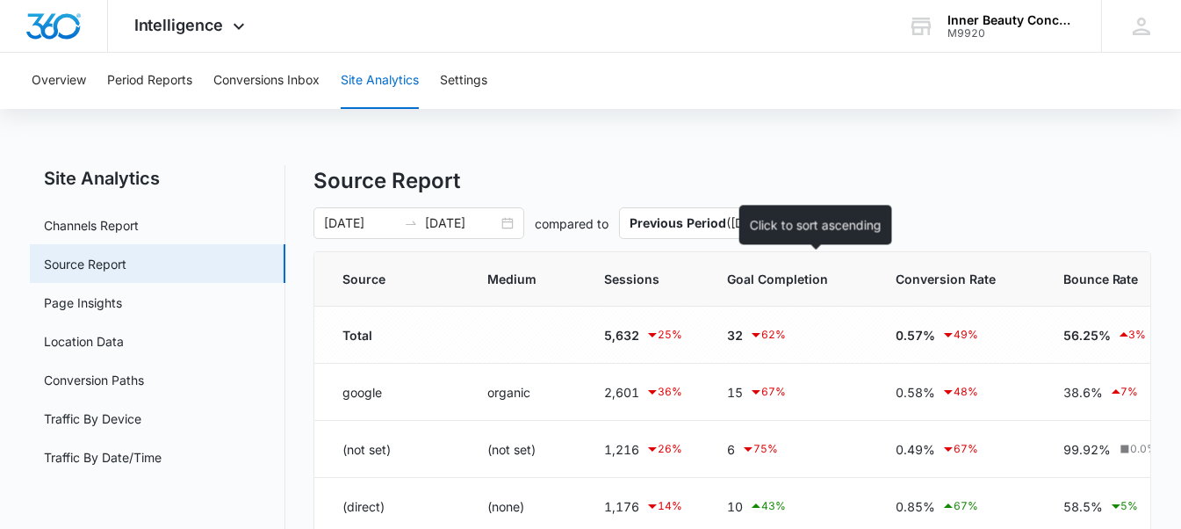
click at [790, 281] on span "Goal Completion" at bounding box center [777, 279] width 101 height 18
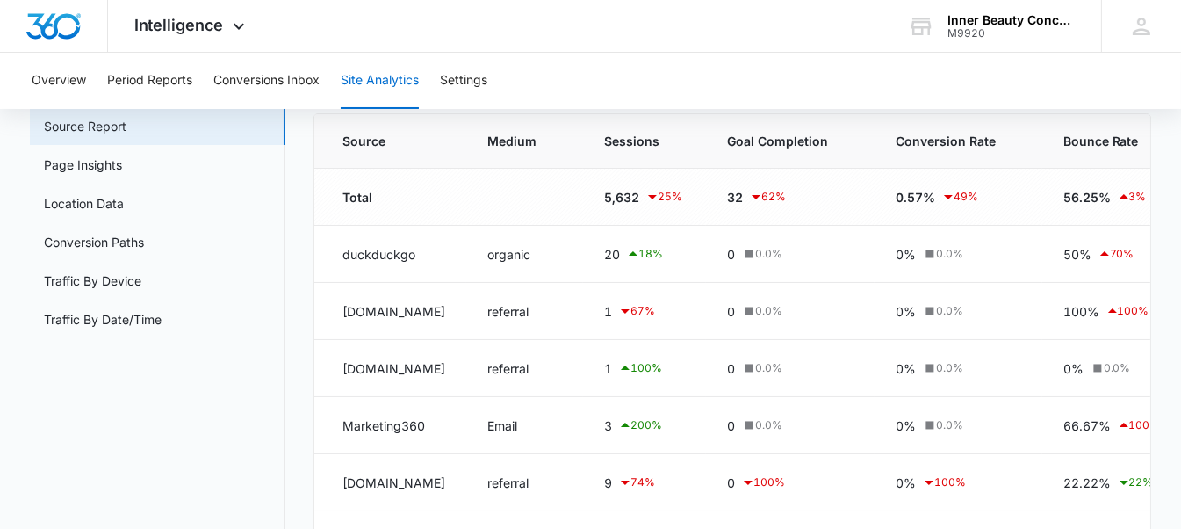
scroll to position [138, 0]
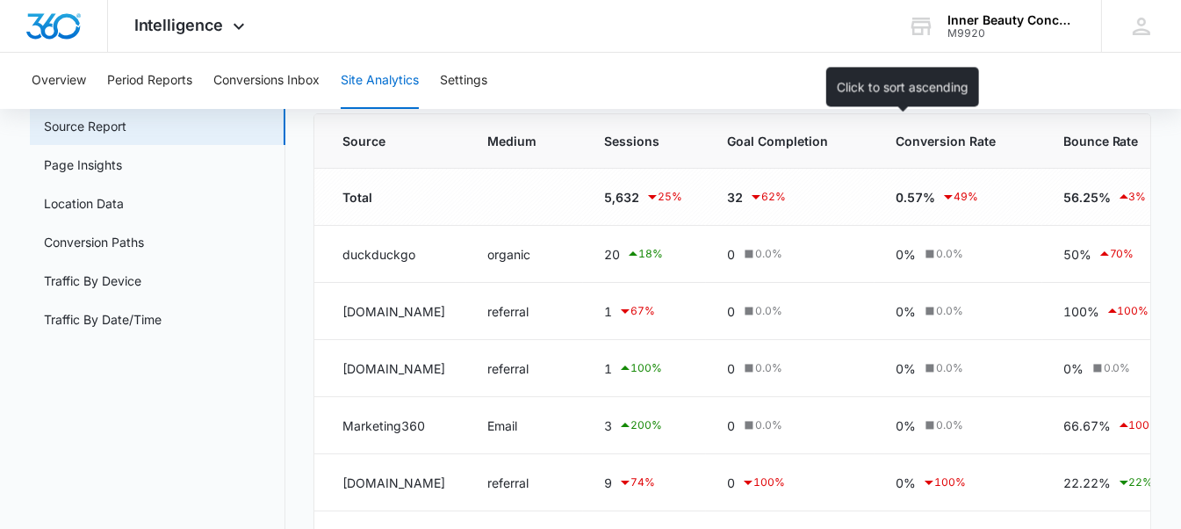
click at [828, 132] on span "Goal Completion" at bounding box center [777, 141] width 101 height 18
click at [828, 134] on span "Goal Completion" at bounding box center [777, 141] width 101 height 18
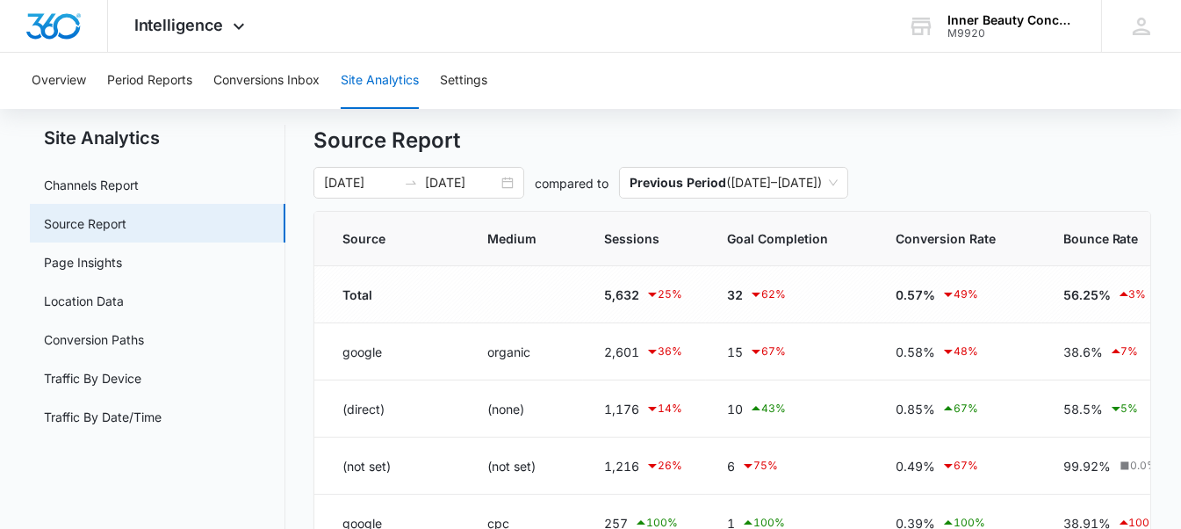
scroll to position [35, 0]
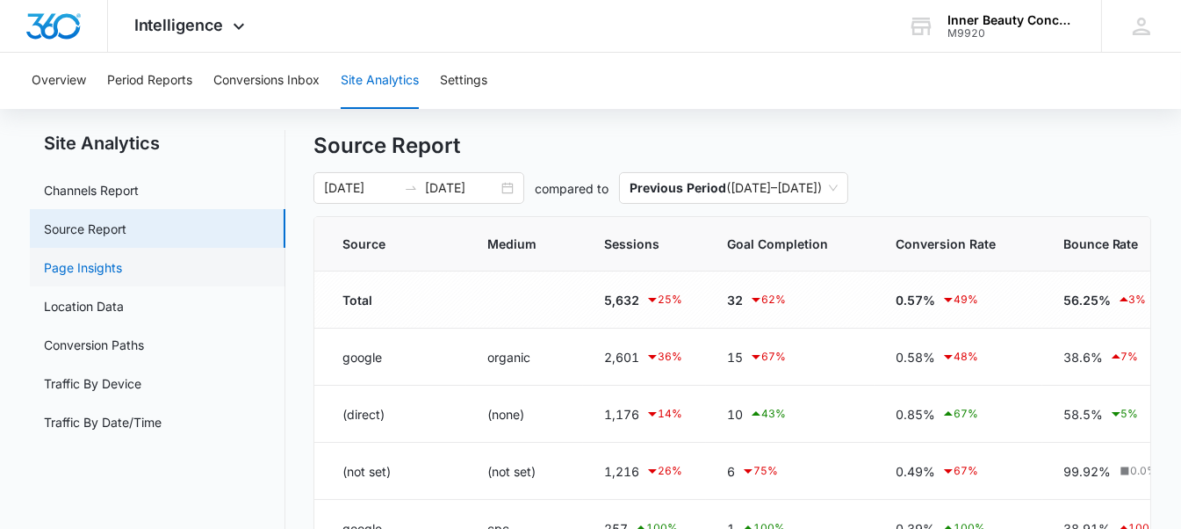
click at [122, 273] on link "Page Insights" at bounding box center [83, 267] width 78 height 18
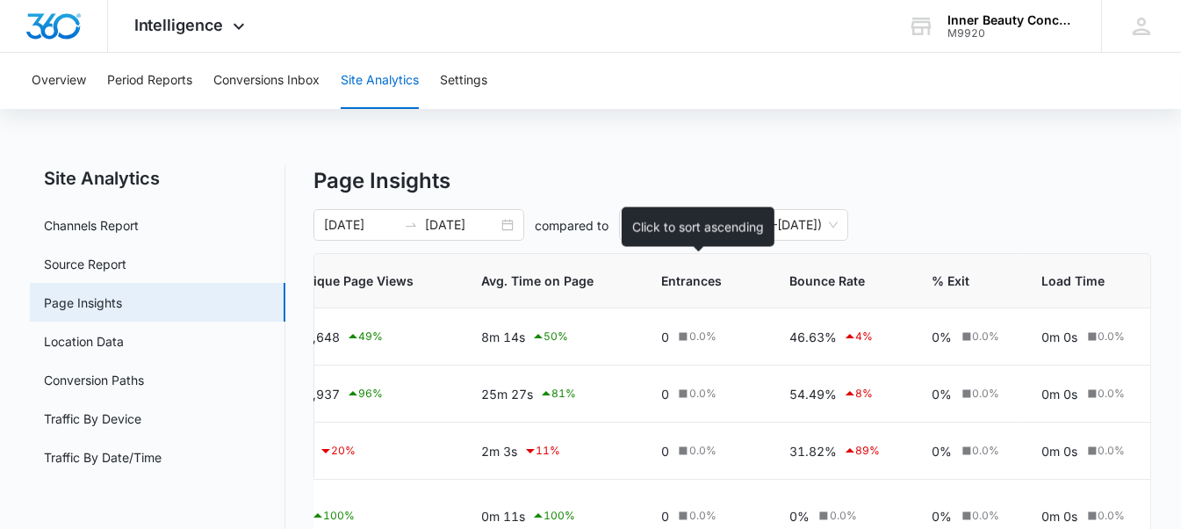
click at [683, 277] on span "Entrances" at bounding box center [691, 280] width 61 height 18
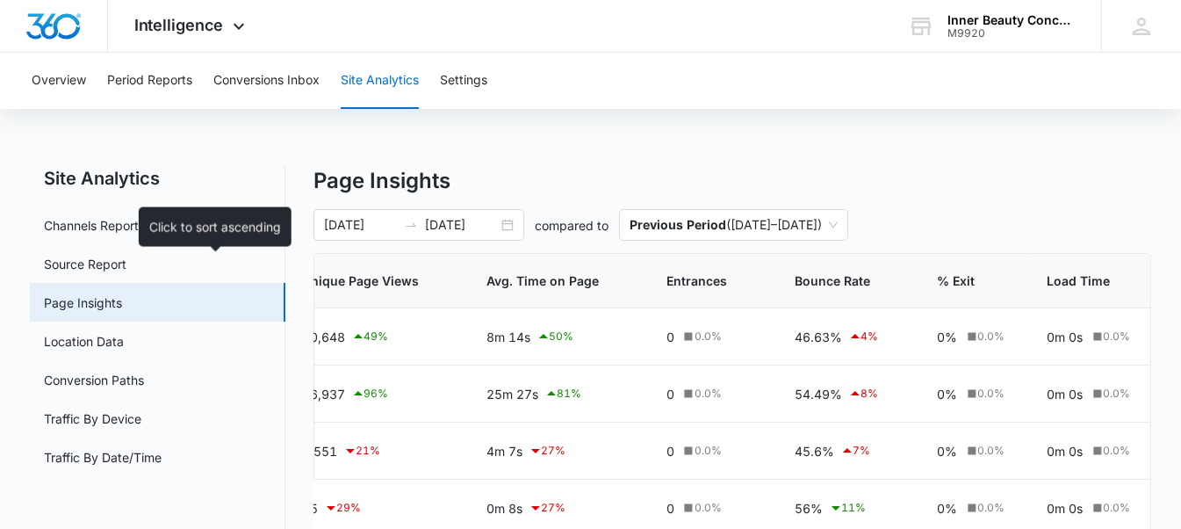
scroll to position [0, 513]
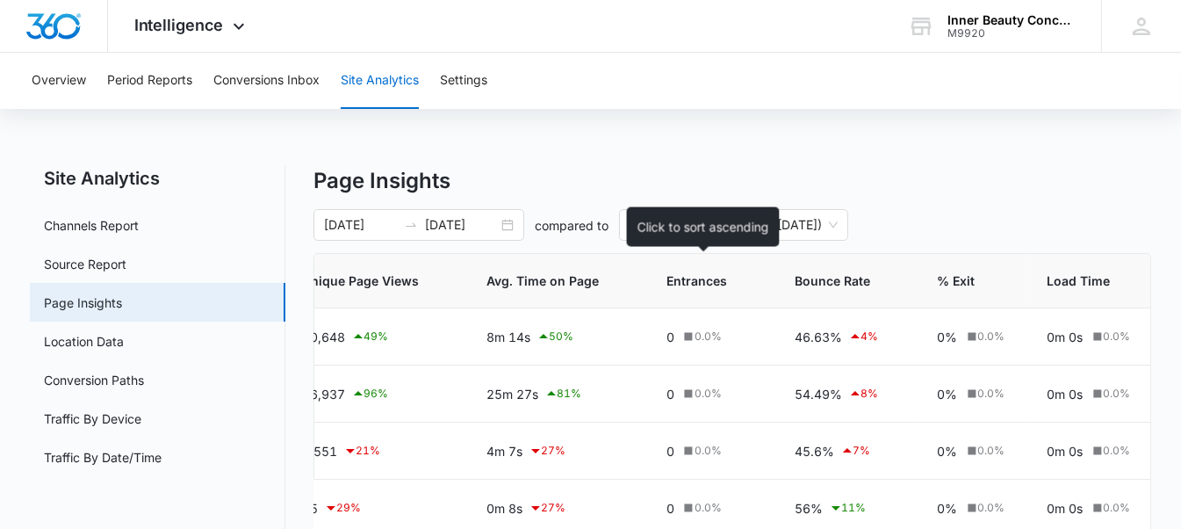
click at [683, 277] on span "Entrances" at bounding box center [697, 280] width 61 height 18
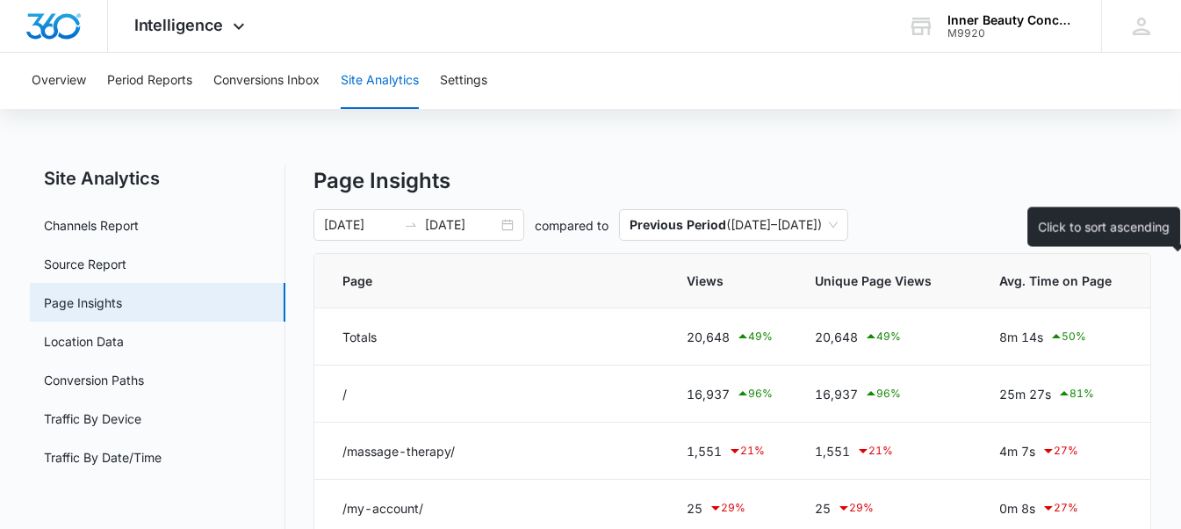
scroll to position [0, 0]
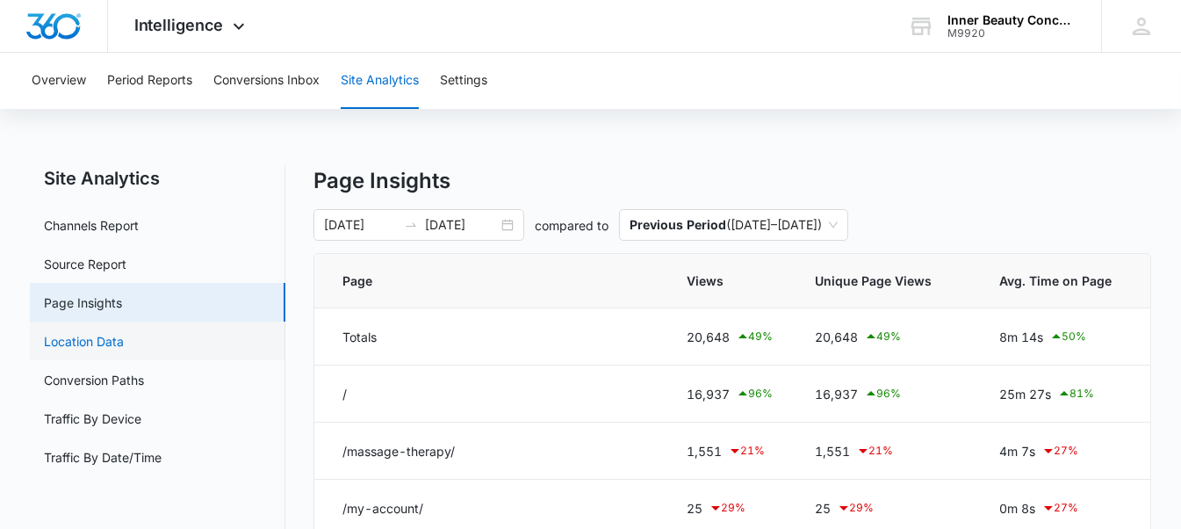
click at [89, 349] on link "Location Data" at bounding box center [84, 341] width 80 height 18
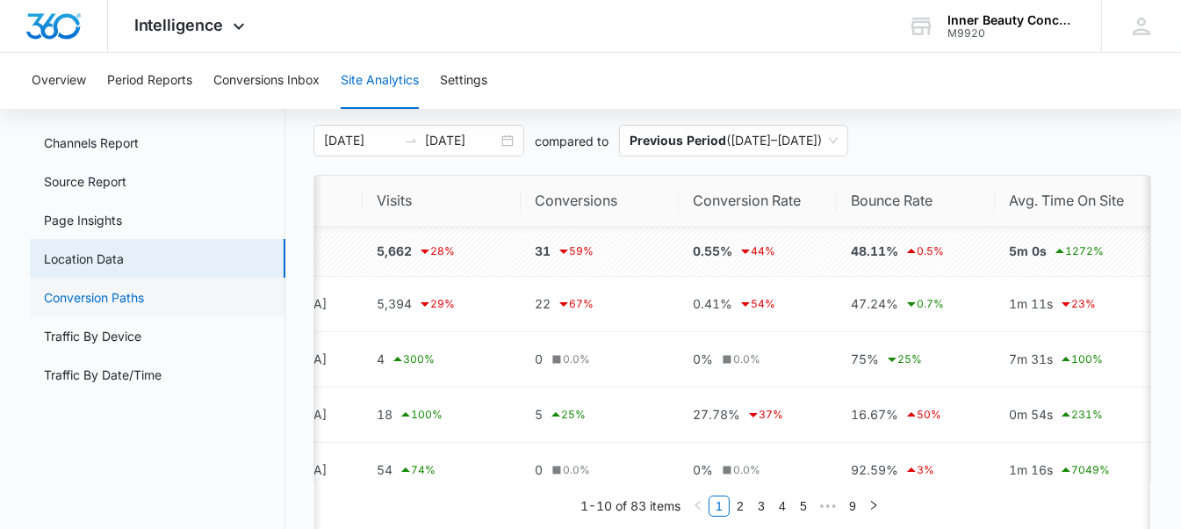
scroll to position [106, 0]
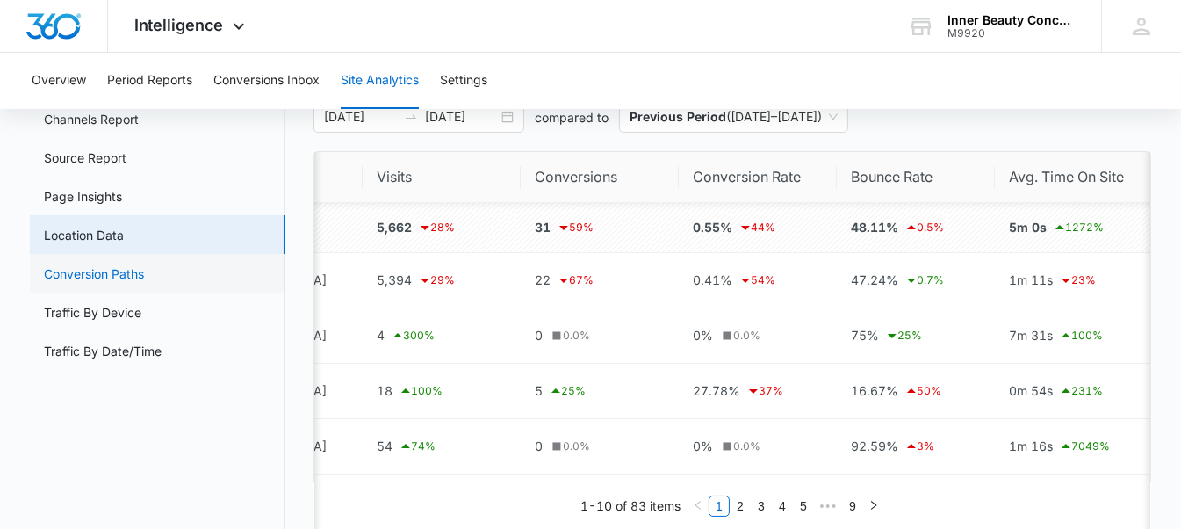
click at [142, 270] on link "Conversion Paths" at bounding box center [94, 273] width 100 height 18
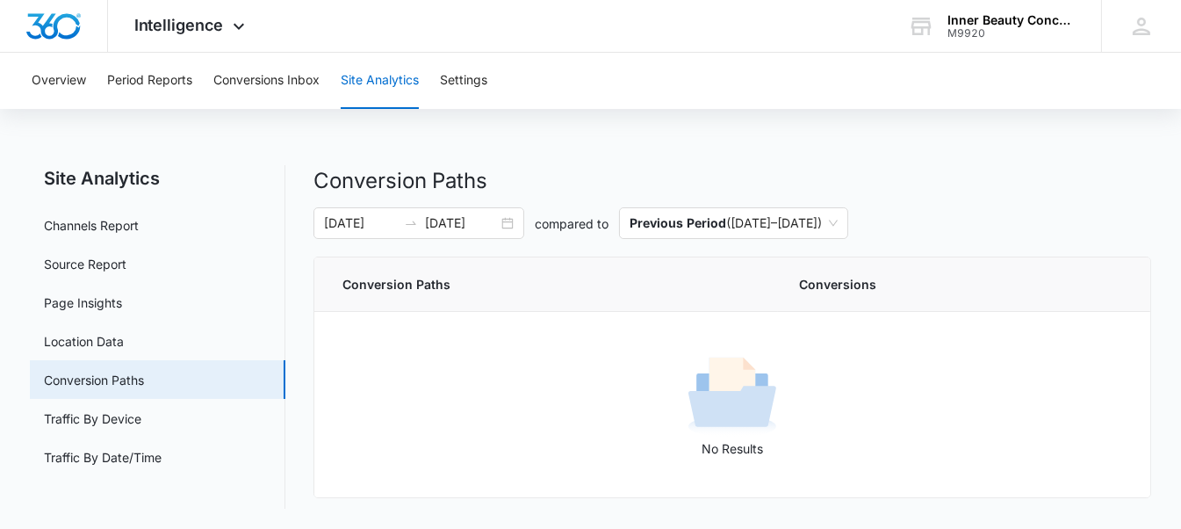
scroll to position [1, 0]
click at [849, 293] on th "Conversions" at bounding box center [964, 283] width 373 height 54
click at [840, 283] on span "Conversions" at bounding box center [961, 283] width 324 height 18
click at [141, 427] on link "Traffic By Device" at bounding box center [92, 417] width 97 height 18
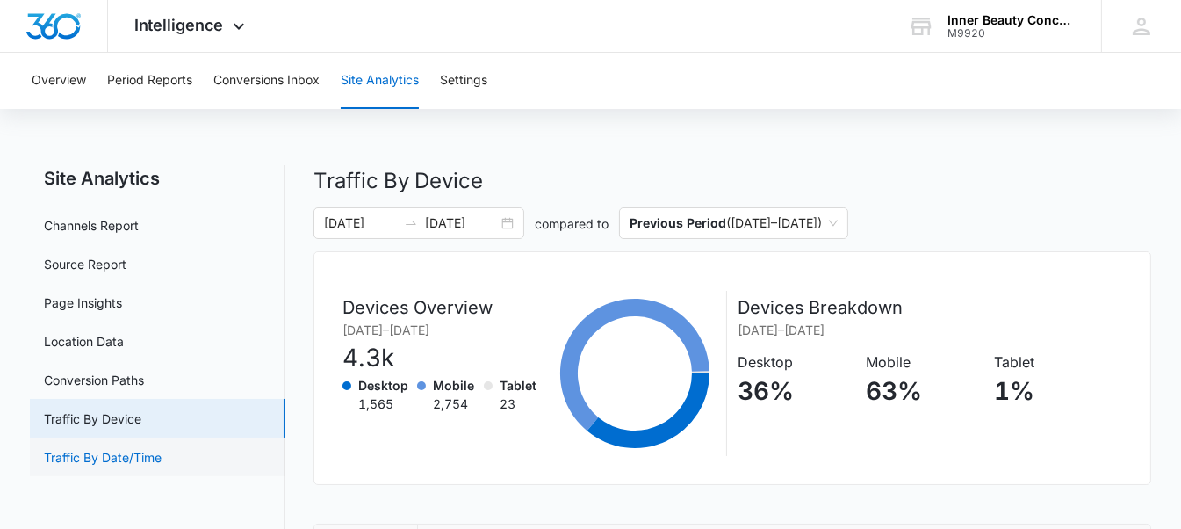
click at [162, 449] on link "Traffic By Date/Time" at bounding box center [103, 457] width 118 height 18
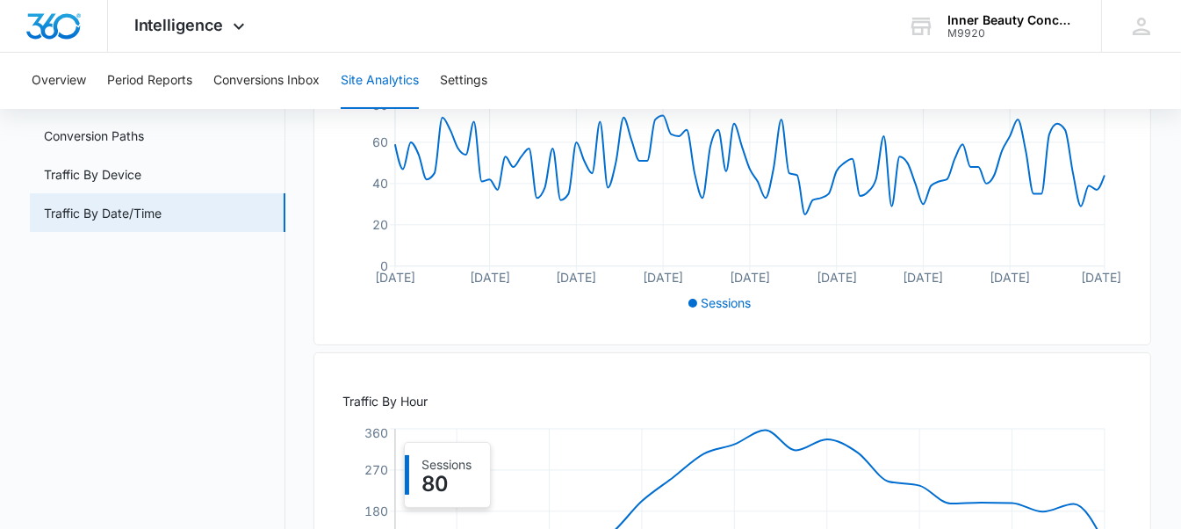
scroll to position [410, 0]
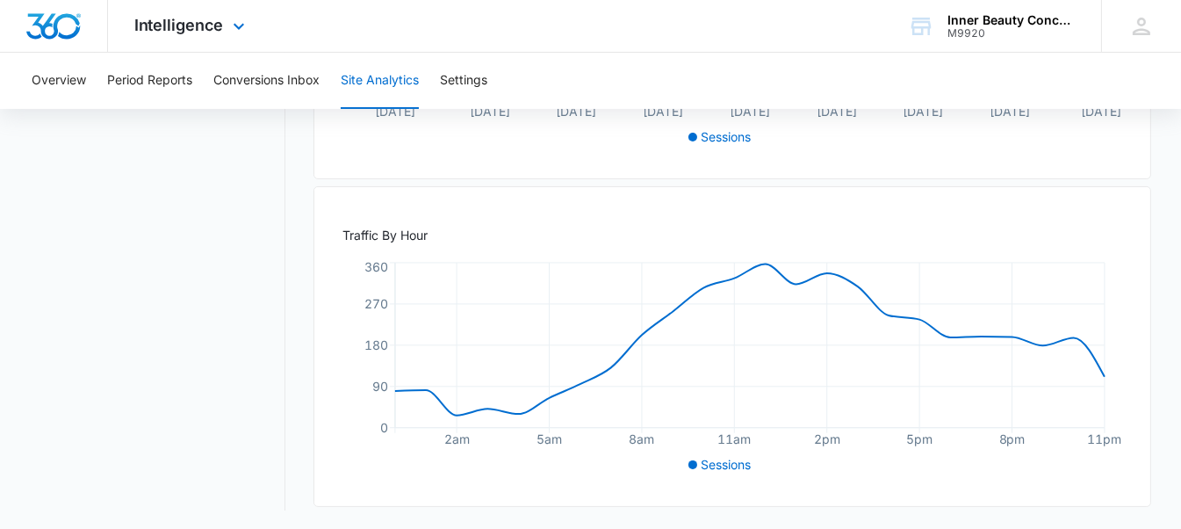
click at [191, 12] on div "Intelligence Apps Reputation Websites Forms CRM Email Social Shop Payments POS …" at bounding box center [192, 26] width 168 height 52
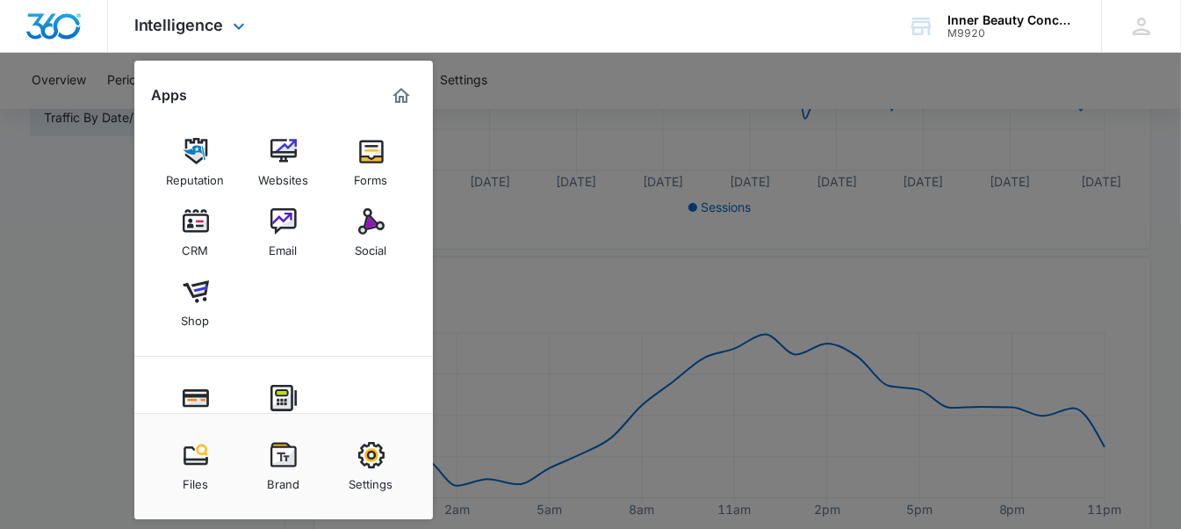
scroll to position [338, 0]
click at [283, 247] on div "Email" at bounding box center [284, 245] width 28 height 23
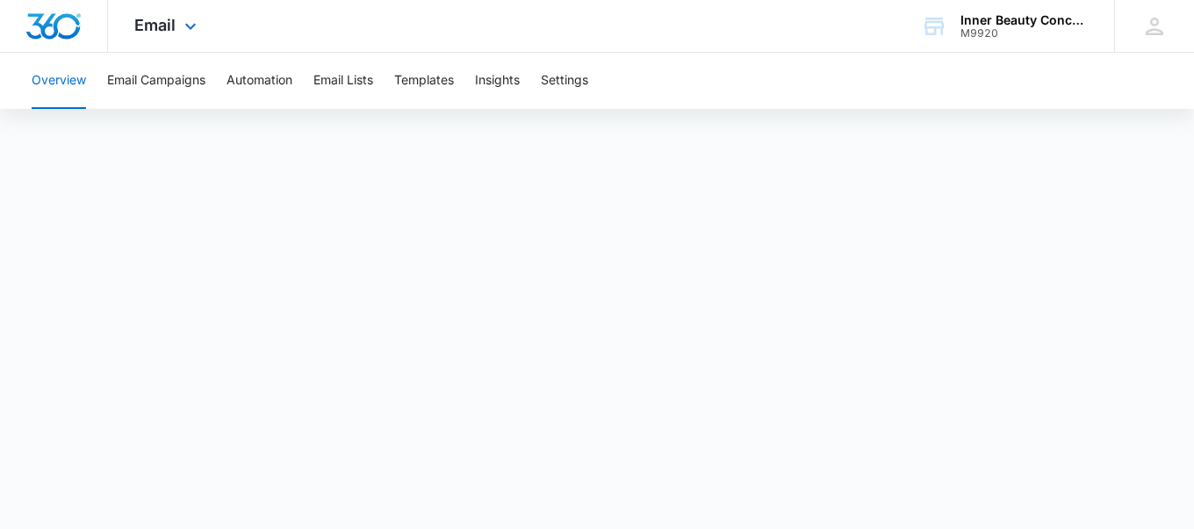
click at [188, 11] on div "Email Apps Reputation Websites Forms CRM Email Social Shop Payments POS Content…" at bounding box center [167, 26] width 119 height 52
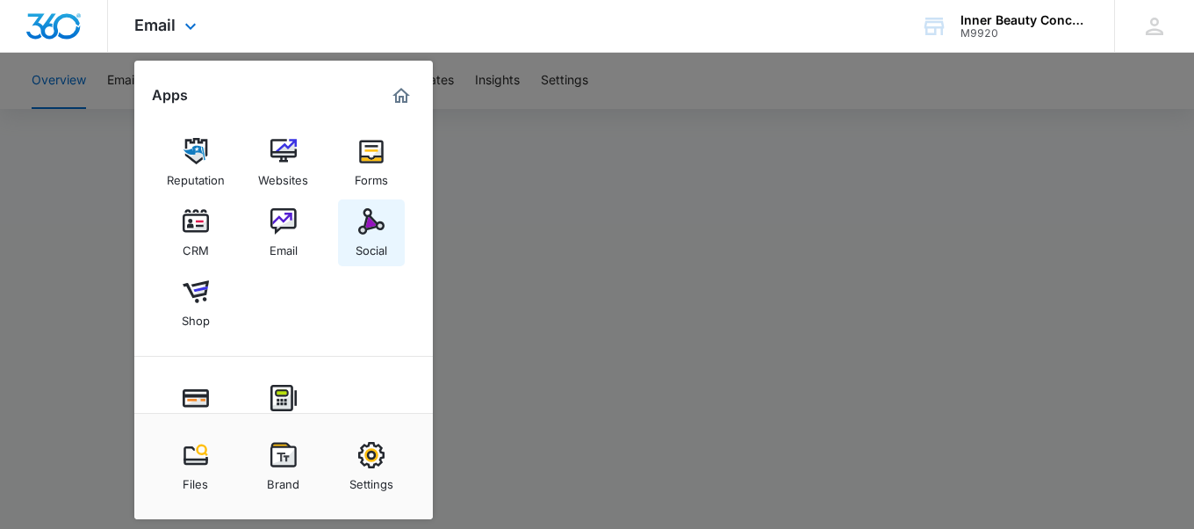
click at [374, 228] on img at bounding box center [371, 221] width 26 height 26
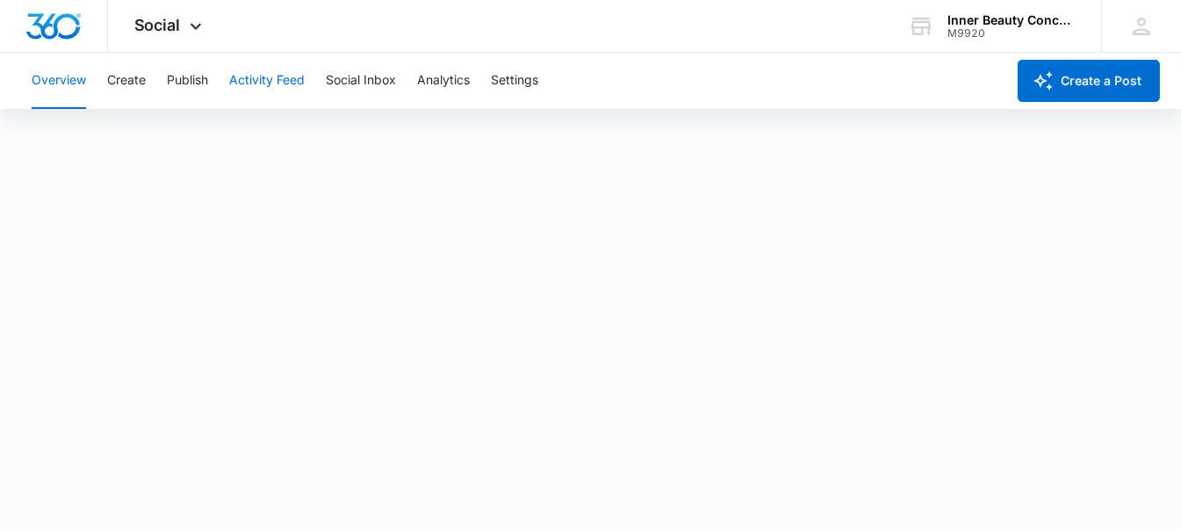
click at [259, 97] on button "Activity Feed" at bounding box center [267, 81] width 76 height 56
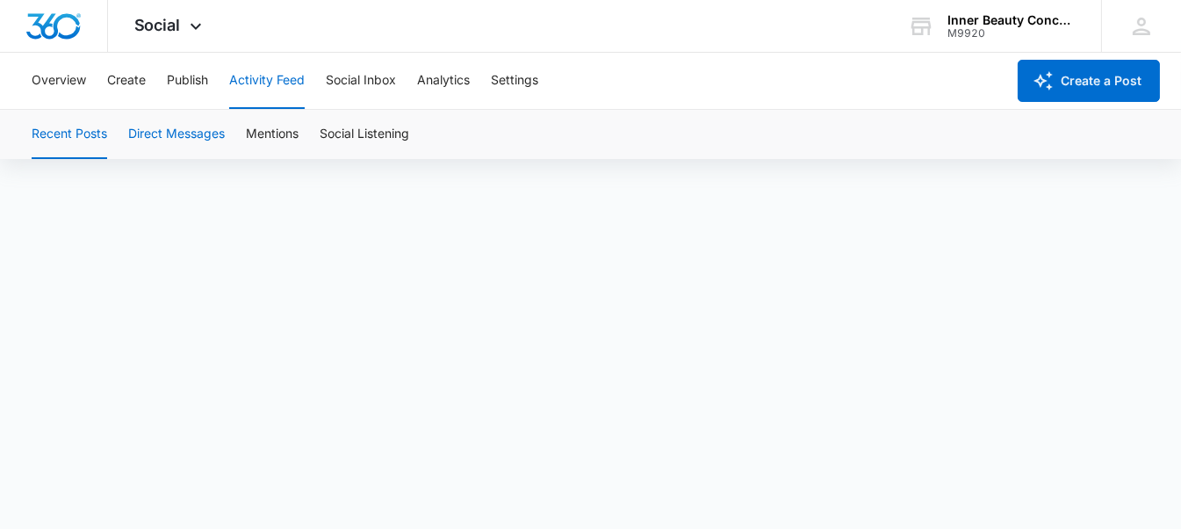
scroll to position [12, 0]
